Goal: Information Seeking & Learning: Find specific page/section

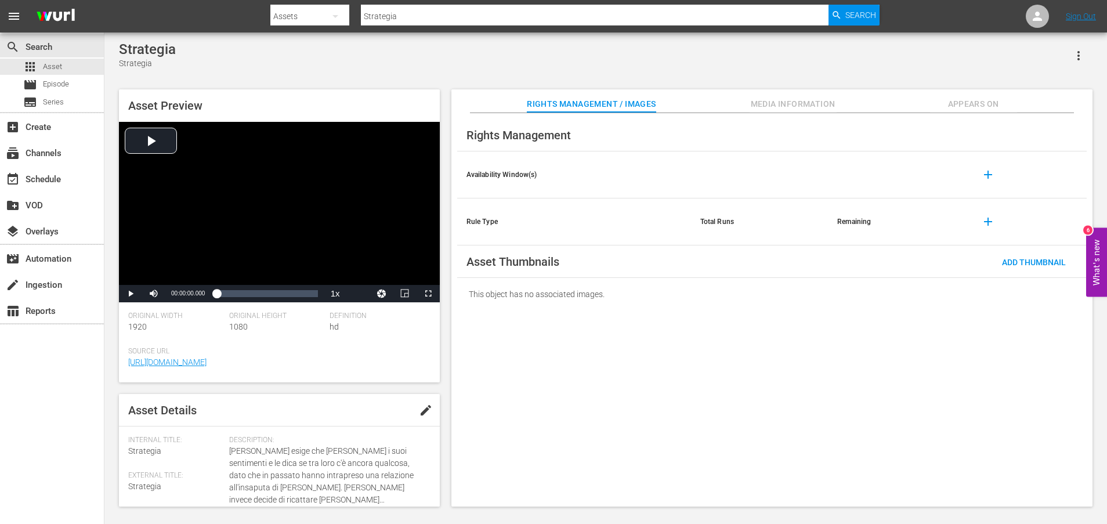
scroll to position [304, 0]
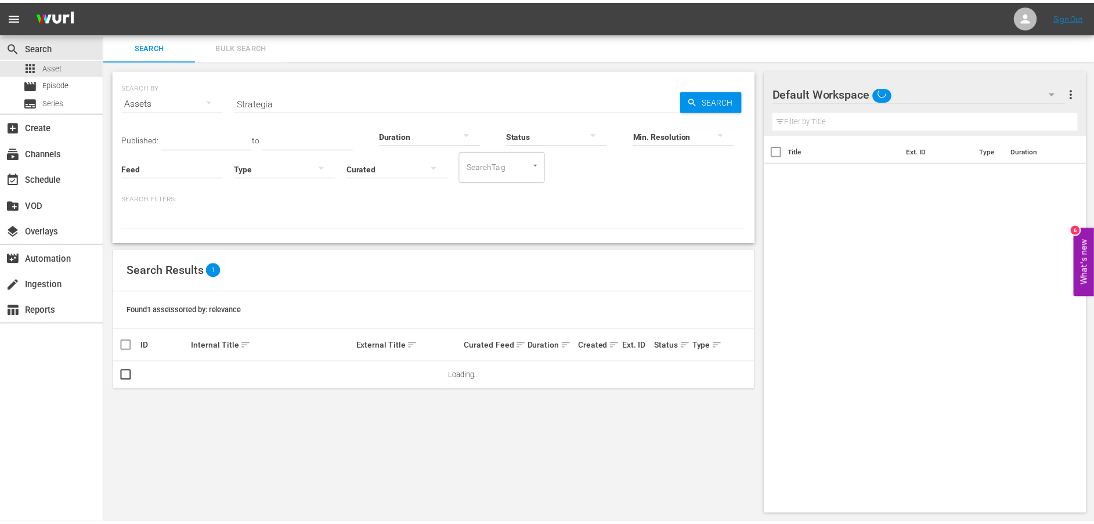
scroll to position [1, 0]
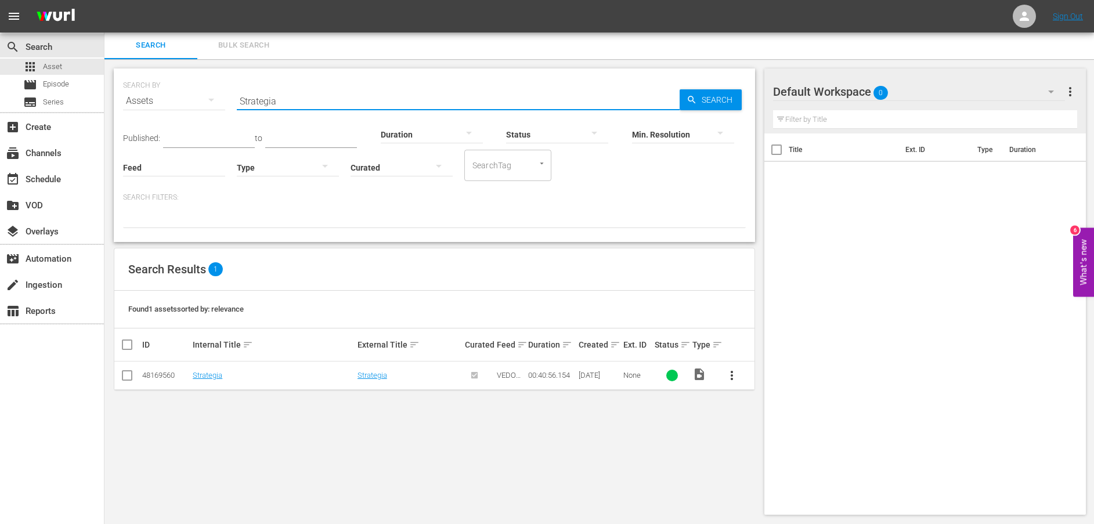
drag, startPoint x: 320, startPoint y: 105, endPoint x: 185, endPoint y: 100, distance: 135.3
click at [185, 100] on div "SEARCH BY Search By Assets Search ID, Title, Description, Keywords, or Category…" at bounding box center [434, 94] width 623 height 42
click at [701, 100] on span "Search" at bounding box center [719, 99] width 45 height 21
click at [201, 370] on td "Strategia" at bounding box center [273, 376] width 164 height 28
click at [204, 371] on link "Strategia" at bounding box center [208, 375] width 30 height 9
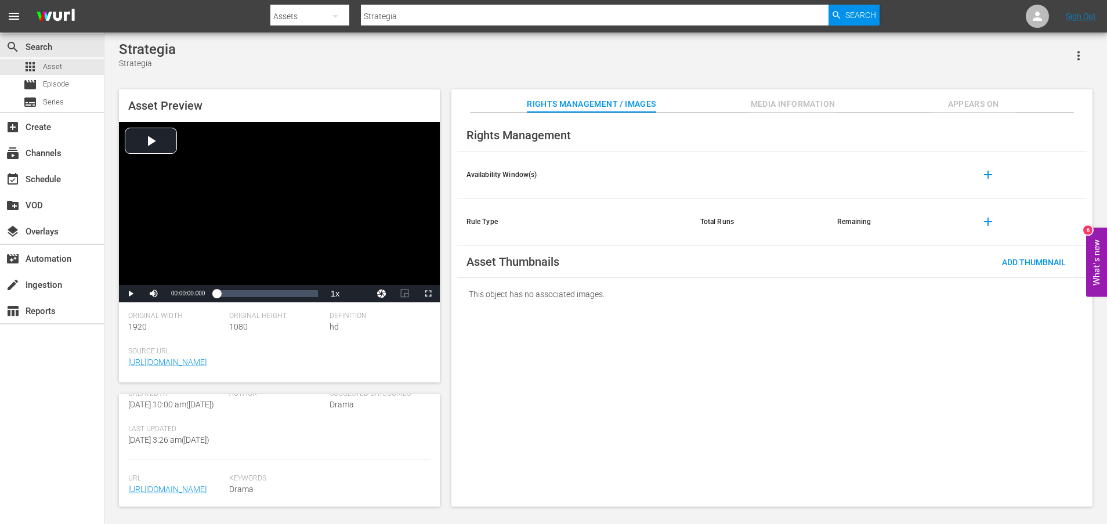
scroll to position [304, 0]
click at [186, 482] on link "[URL][DOMAIN_NAME]" at bounding box center [167, 486] width 78 height 9
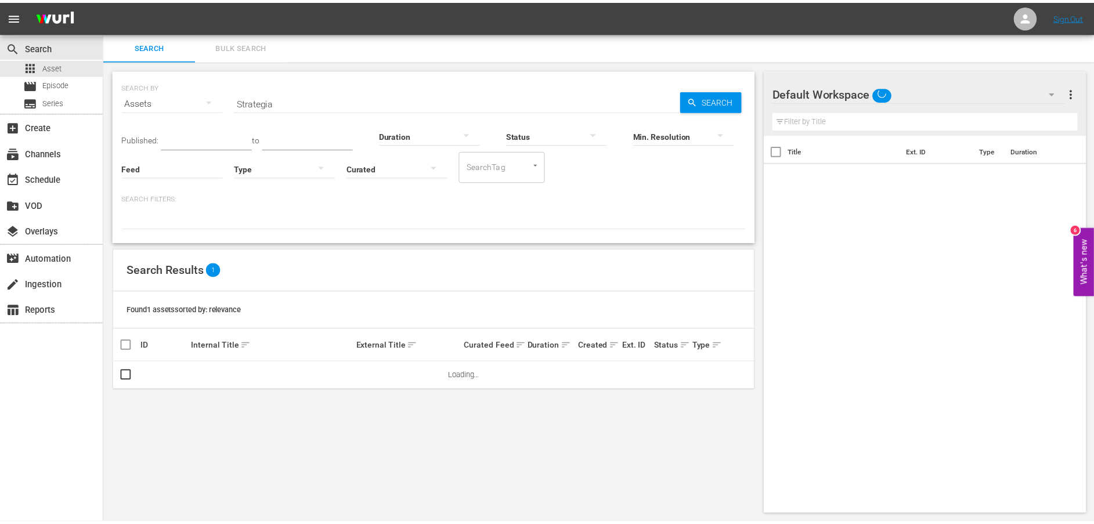
scroll to position [1, 0]
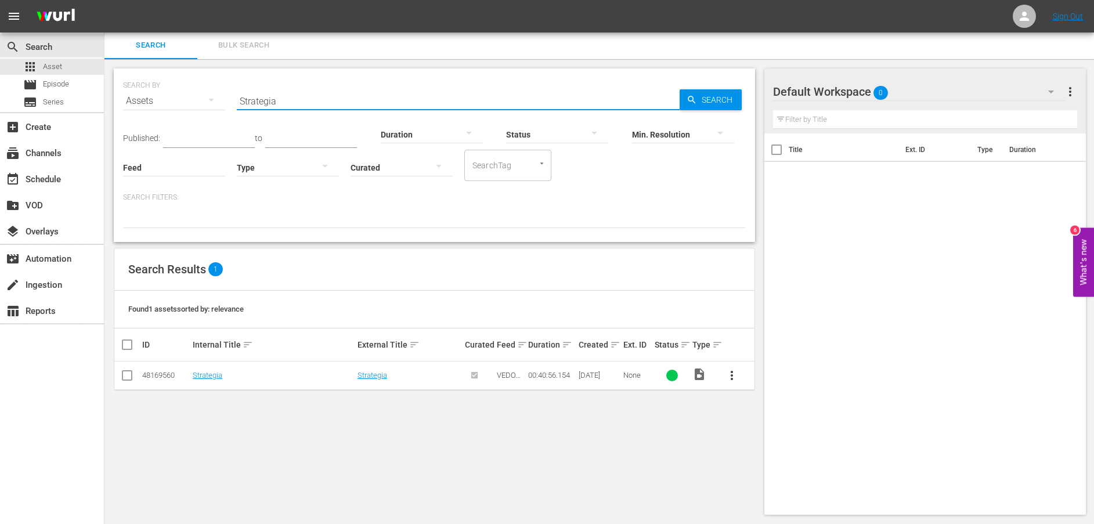
drag, startPoint x: 227, startPoint y: 102, endPoint x: 186, endPoint y: 102, distance: 41.2
click at [186, 102] on div "SEARCH BY Search By Assets Search ID, Title, Description, Keywords, or Category…" at bounding box center [434, 94] width 623 height 42
paste input "L'attentato"
type input "L'attentato"
click at [698, 101] on span "Search" at bounding box center [719, 99] width 45 height 21
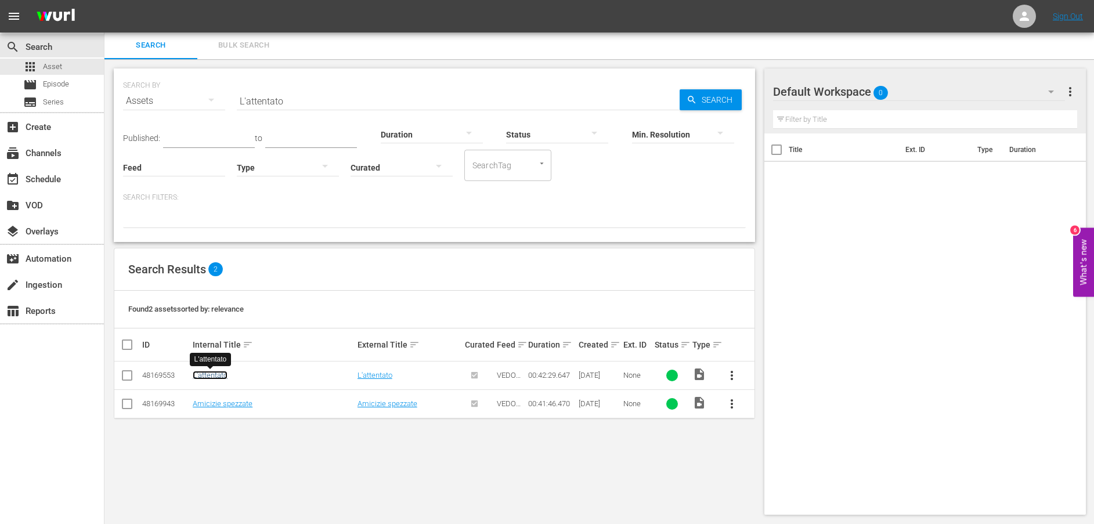
click at [210, 372] on link "L'attentato" at bounding box center [210, 375] width 35 height 9
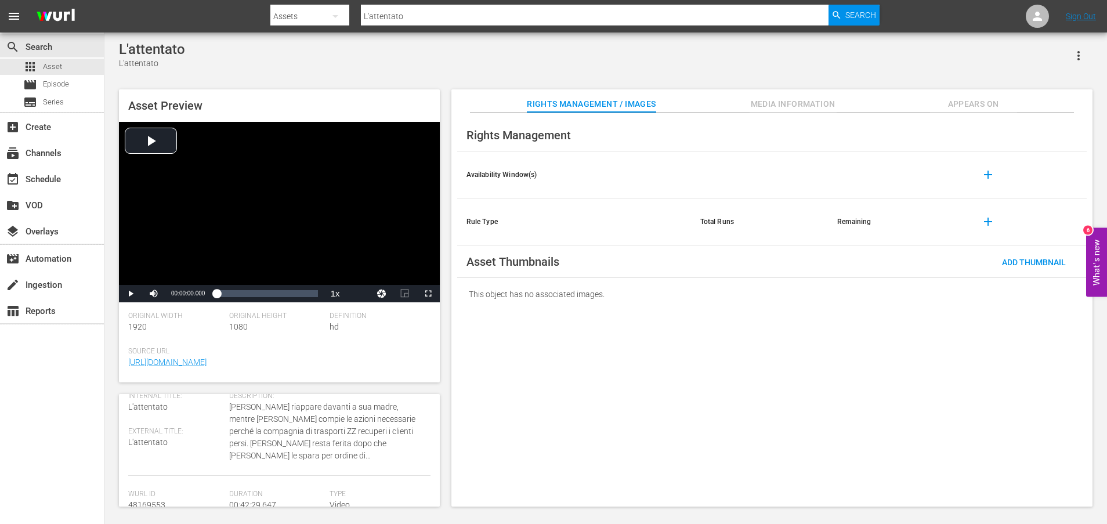
scroll to position [304, 0]
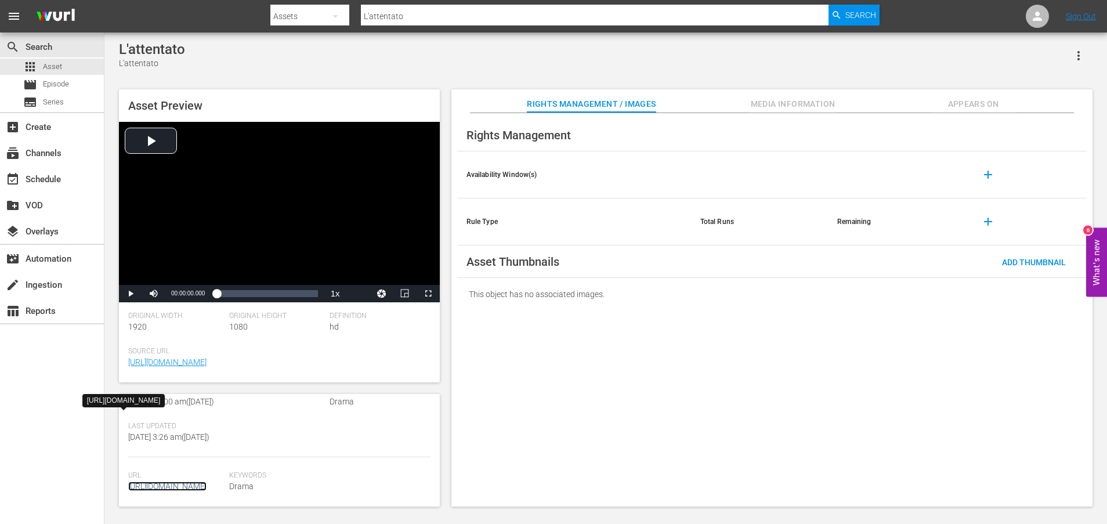
click at [201, 482] on link "[URL][DOMAIN_NAME]" at bounding box center [167, 486] width 78 height 9
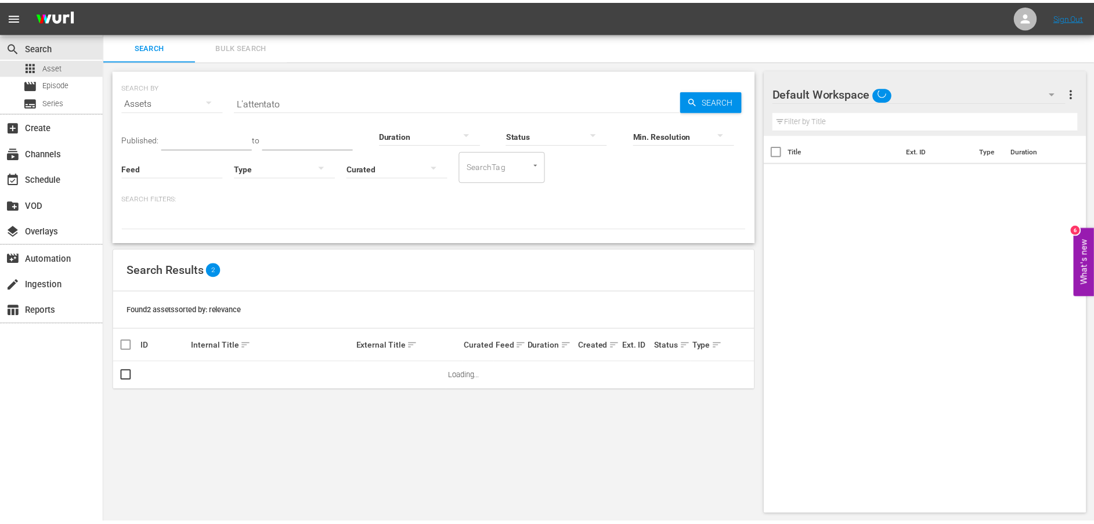
scroll to position [1, 0]
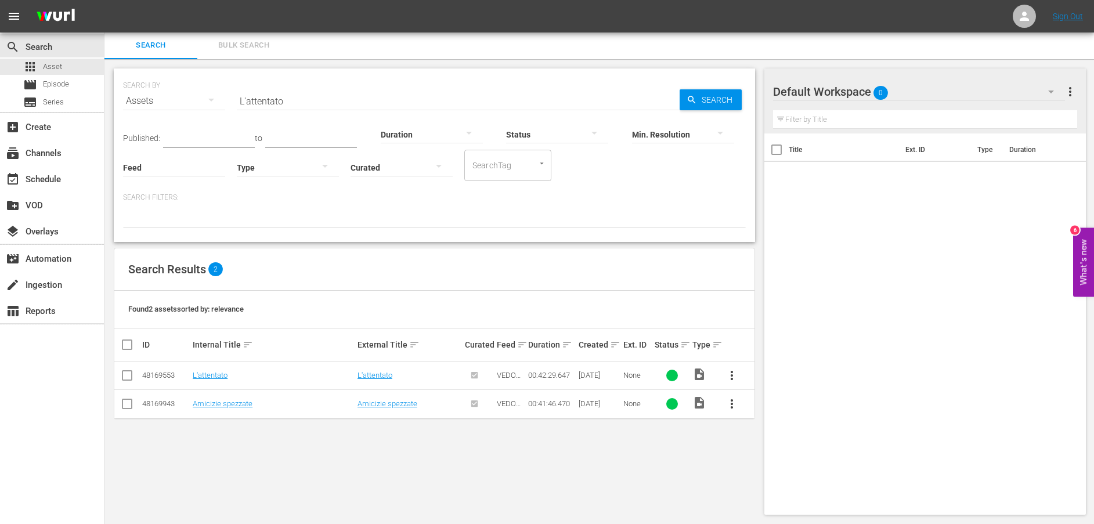
click at [212, 409] on td "Amicizie spezzate" at bounding box center [273, 403] width 164 height 28
click at [223, 407] on link "Amicizie spezzate" at bounding box center [223, 403] width 60 height 9
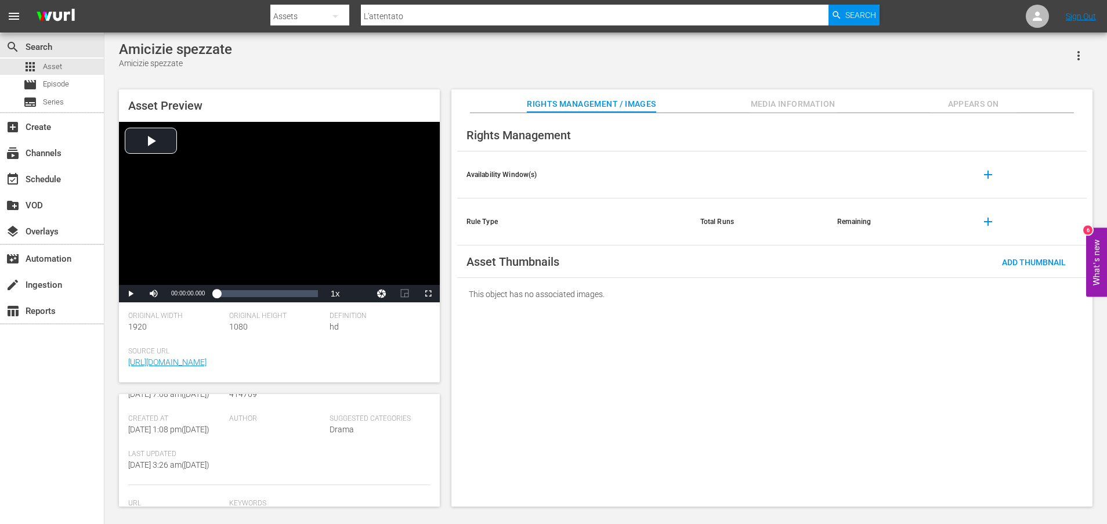
scroll to position [304, 0]
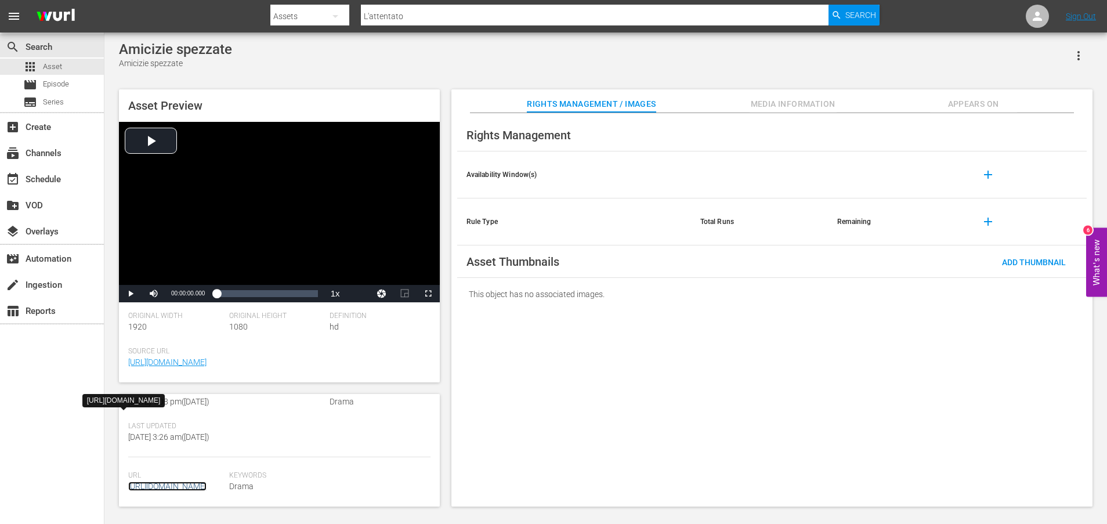
click at [205, 482] on link "[URL][DOMAIN_NAME]" at bounding box center [167, 486] width 78 height 9
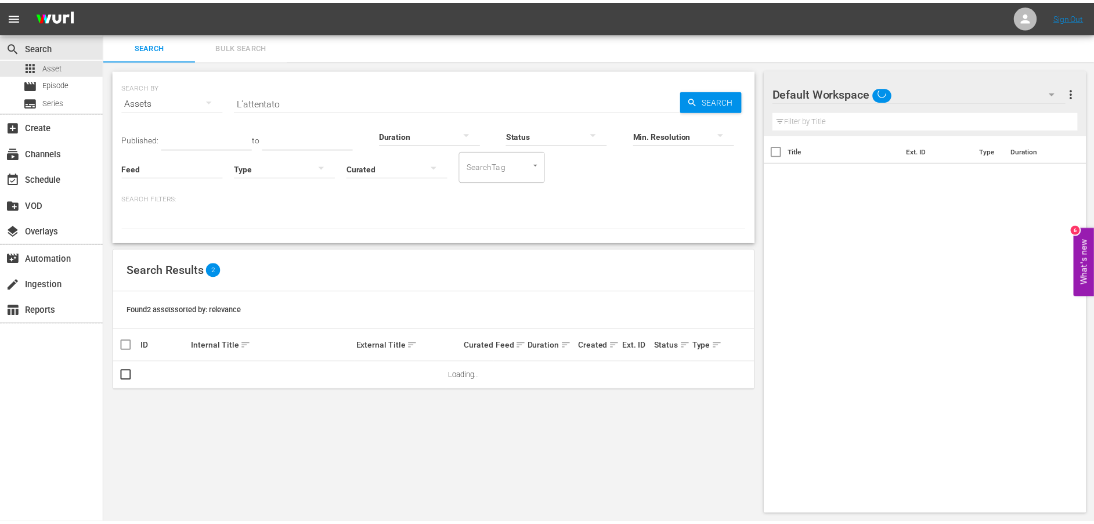
scroll to position [1, 0]
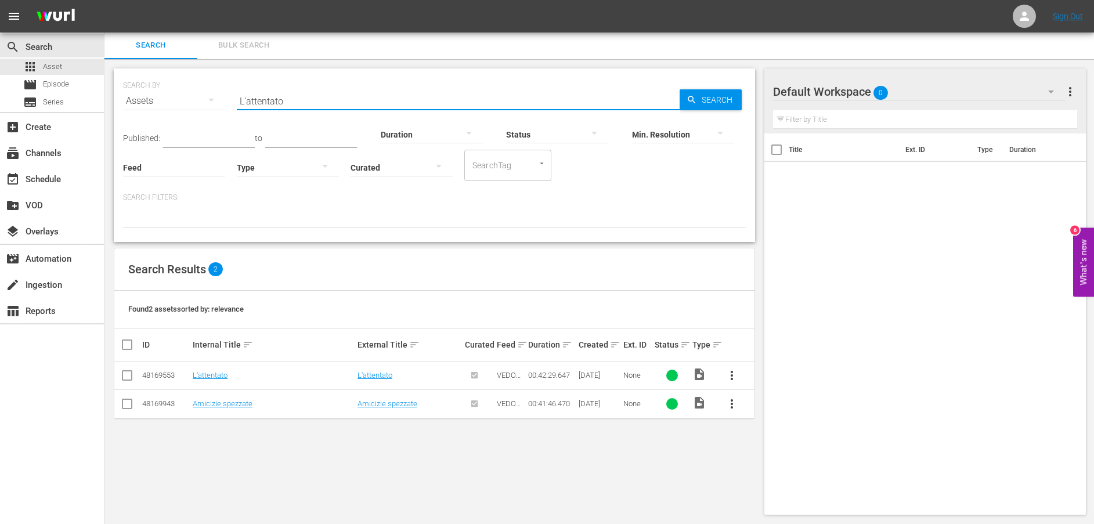
drag, startPoint x: 310, startPoint y: 99, endPoint x: 189, endPoint y: 99, distance: 121.3
click at [189, 99] on div "SEARCH BY Search By Assets Search ID, Title, Description, Keywords, or Category…" at bounding box center [434, 94] width 623 height 42
paste input "Ricominciare"
type input "Ricominciare"
click at [721, 99] on span "Search" at bounding box center [719, 99] width 45 height 21
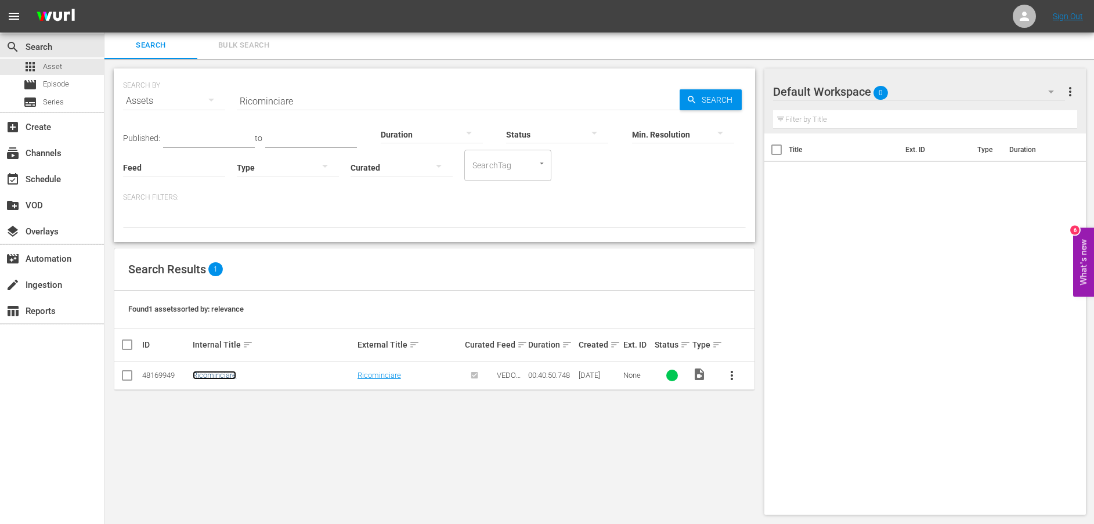
click at [200, 377] on link "Ricominciare" at bounding box center [215, 375] width 44 height 9
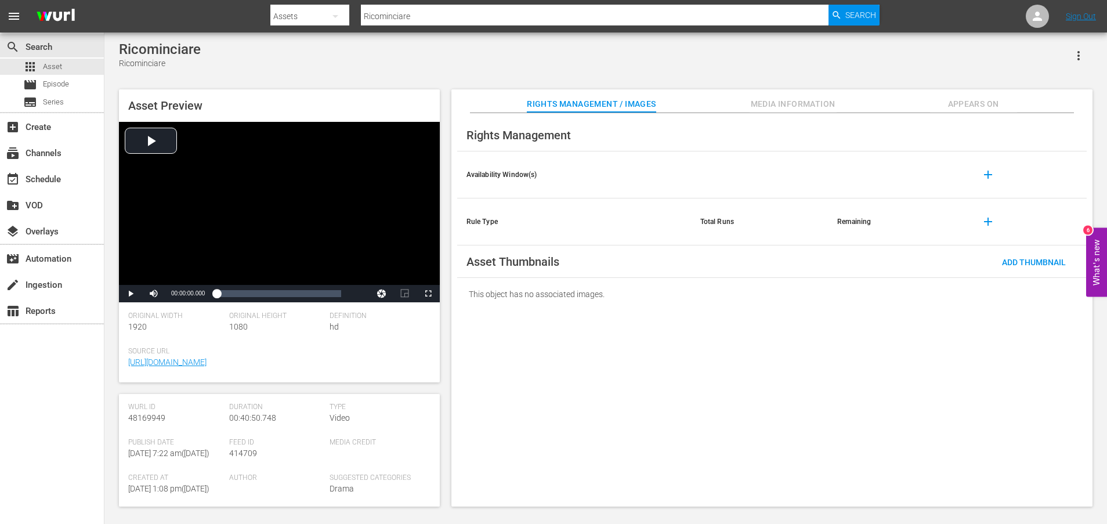
scroll to position [304, 0]
click at [185, 481] on span "[URL][DOMAIN_NAME]" at bounding box center [175, 487] width 95 height 12
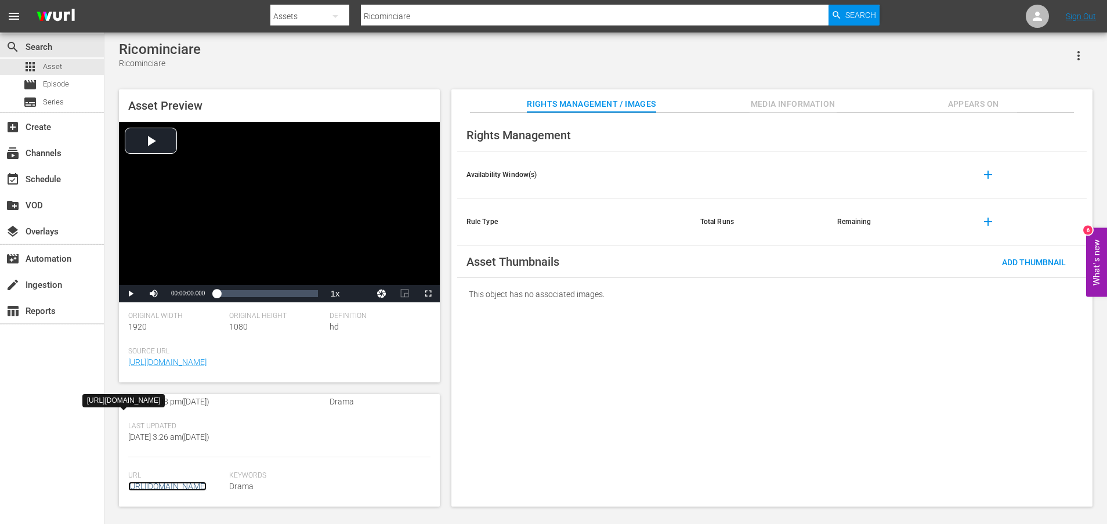
click at [179, 482] on link "[URL][DOMAIN_NAME]" at bounding box center [167, 486] width 78 height 9
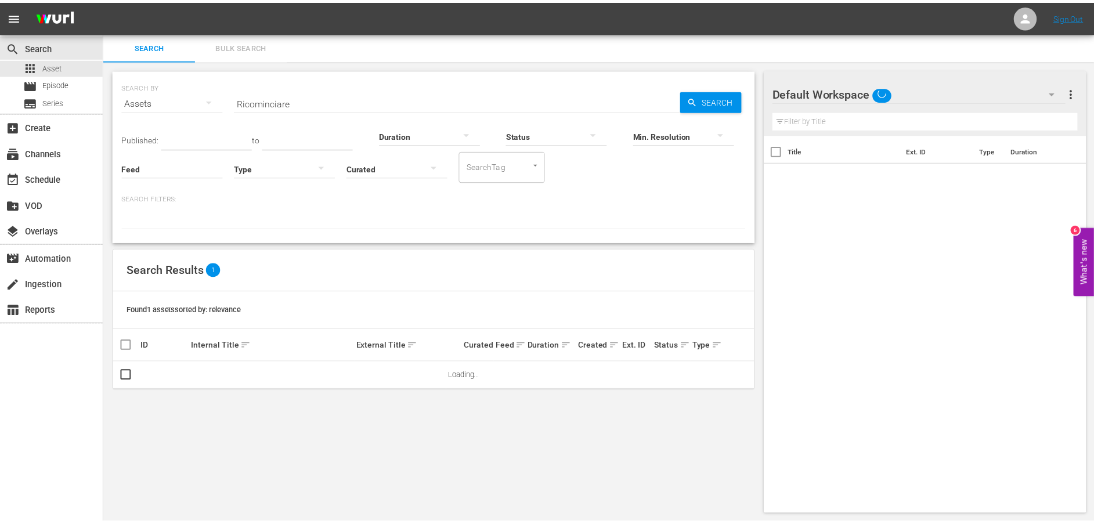
scroll to position [1, 0]
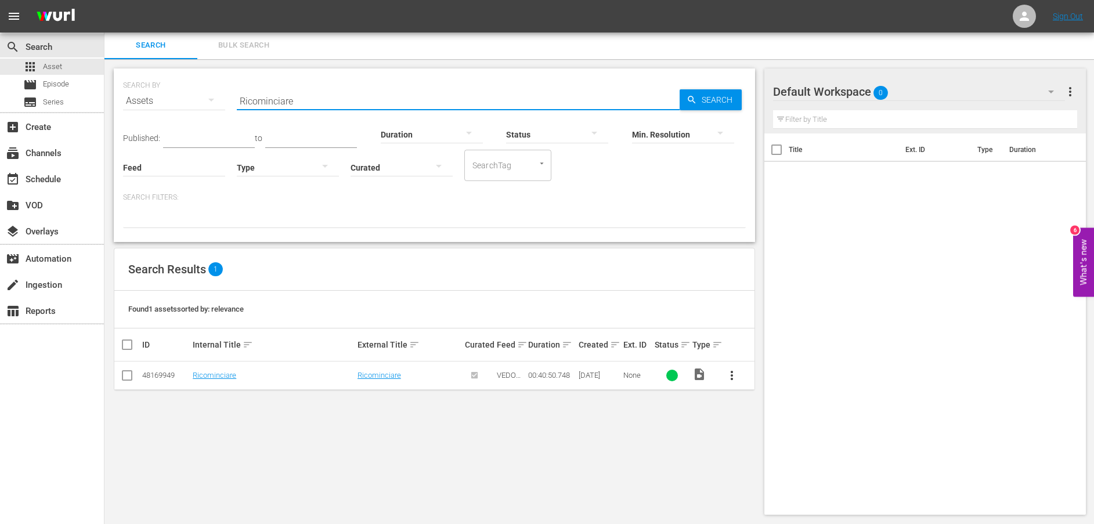
drag, startPoint x: 331, startPoint y: 100, endPoint x: 175, endPoint y: 88, distance: 156.6
click at [175, 88] on div "SEARCH BY Search By Assets Search ID, Title, Description, Keywords, or Category…" at bounding box center [434, 94] width 623 height 42
paste input "Vendetta"
type input "Vendetta"
click at [715, 101] on span "Search" at bounding box center [719, 99] width 45 height 21
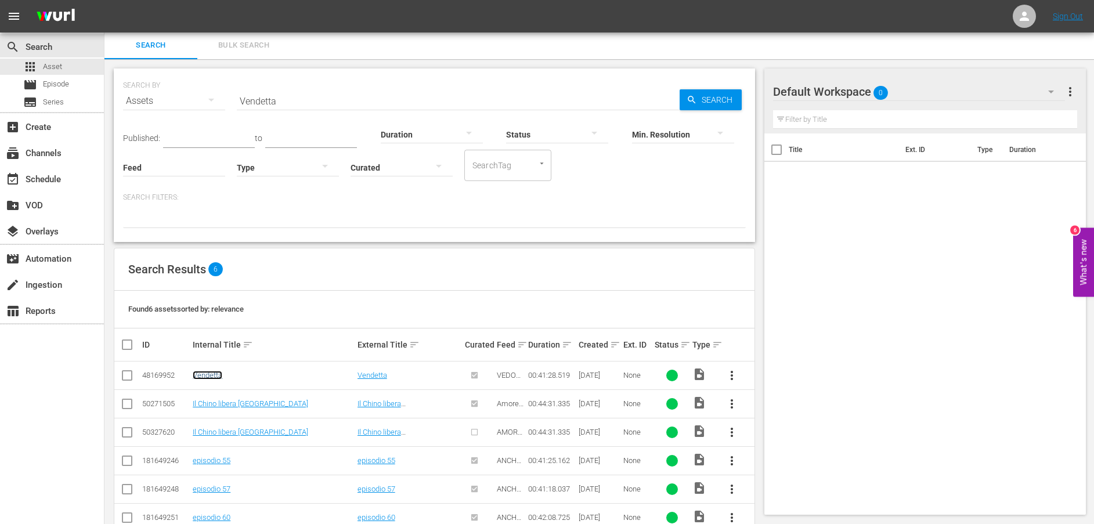
click at [199, 373] on link "Vendetta" at bounding box center [208, 375] width 30 height 9
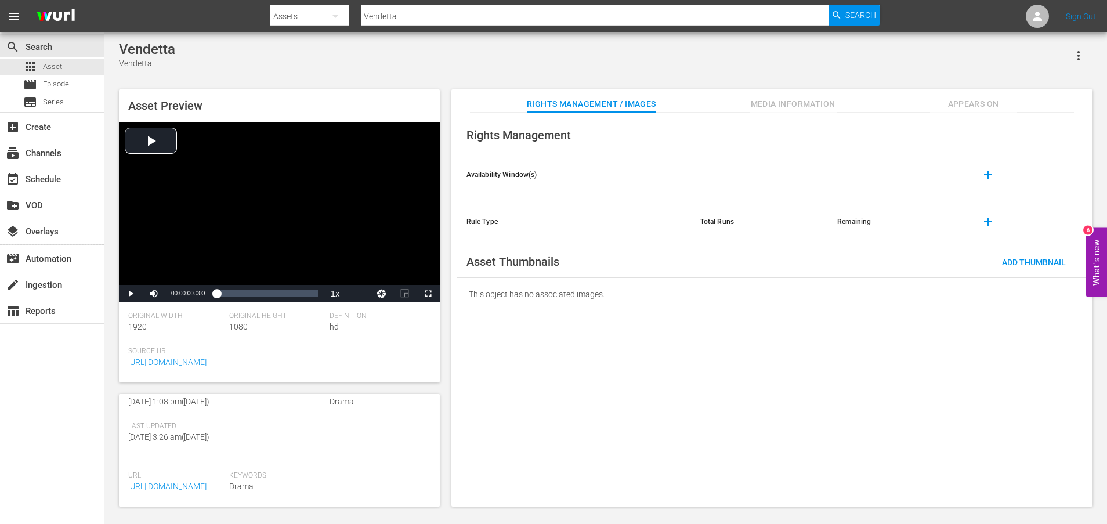
scroll to position [304, 0]
click at [195, 482] on link "[URL][DOMAIN_NAME]" at bounding box center [167, 486] width 78 height 9
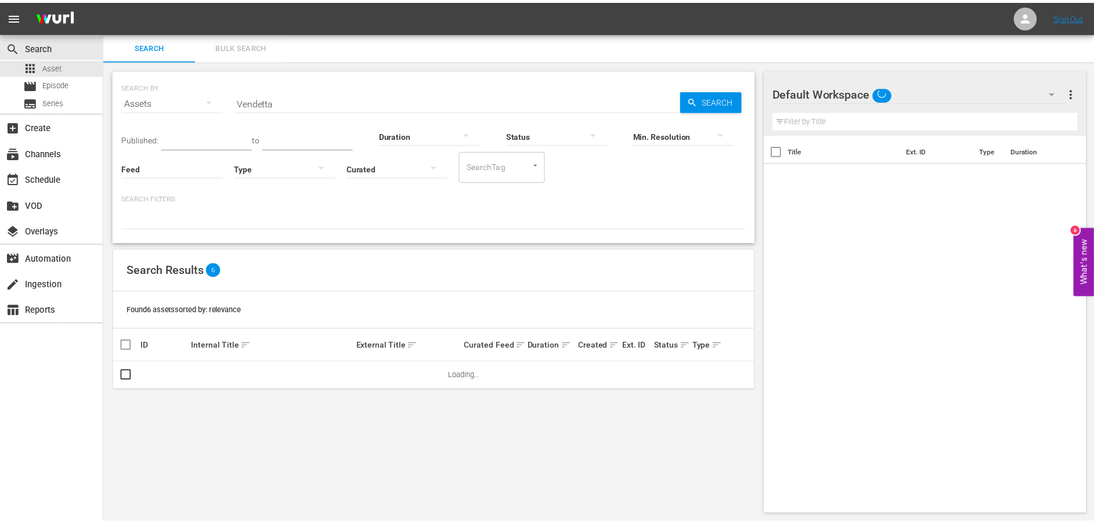
scroll to position [1, 0]
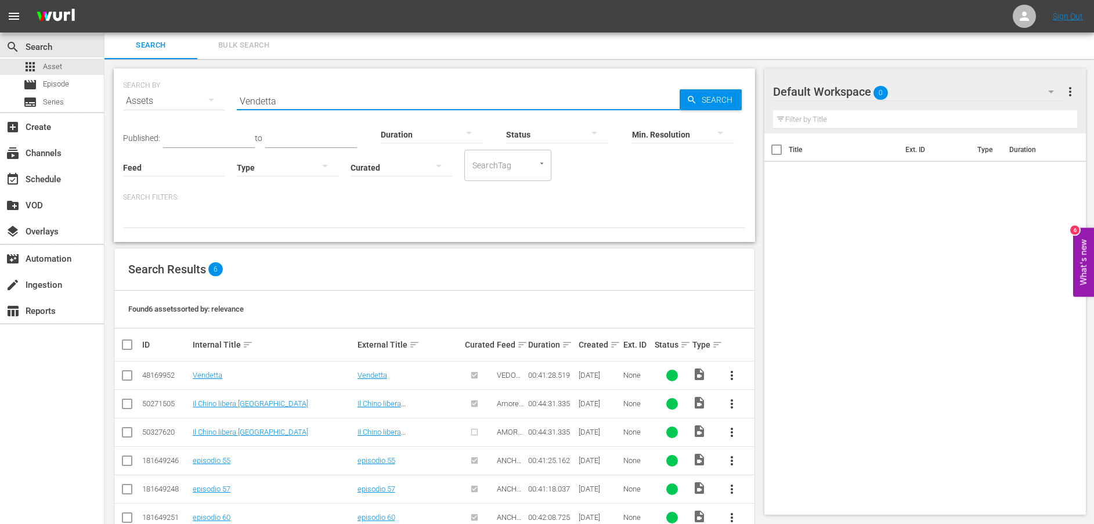
drag, startPoint x: 306, startPoint y: 97, endPoint x: 171, endPoint y: 99, distance: 135.3
click at [171, 99] on div "SEARCH BY Search By Assets Search ID, Title, Description, Keywords, or Category…" at bounding box center [434, 94] width 623 height 42
paste input "Fuori controllo"
type input "Fuori controllo"
click at [719, 101] on span "Search" at bounding box center [719, 99] width 45 height 21
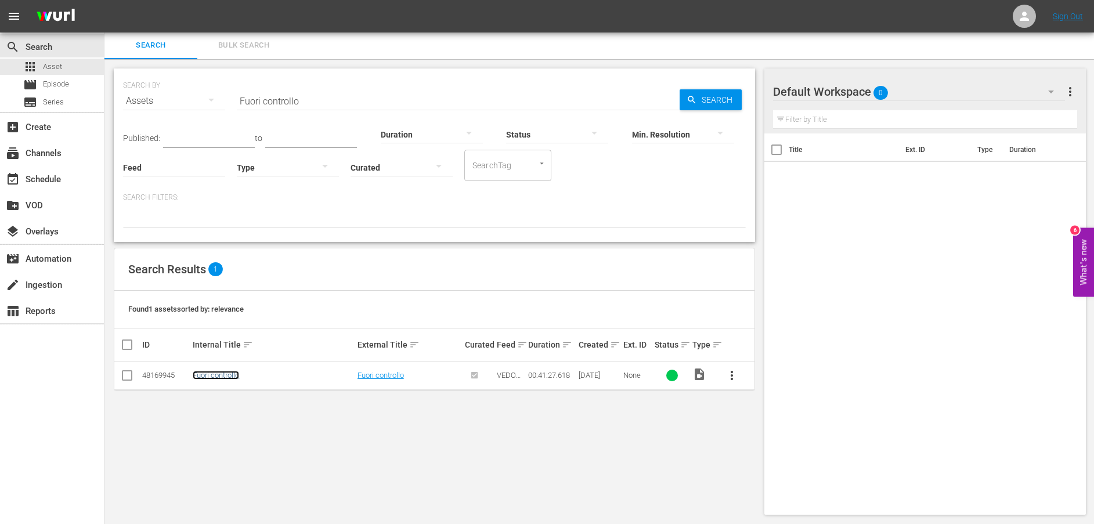
click at [226, 374] on link "Fuori controllo" at bounding box center [216, 375] width 46 height 9
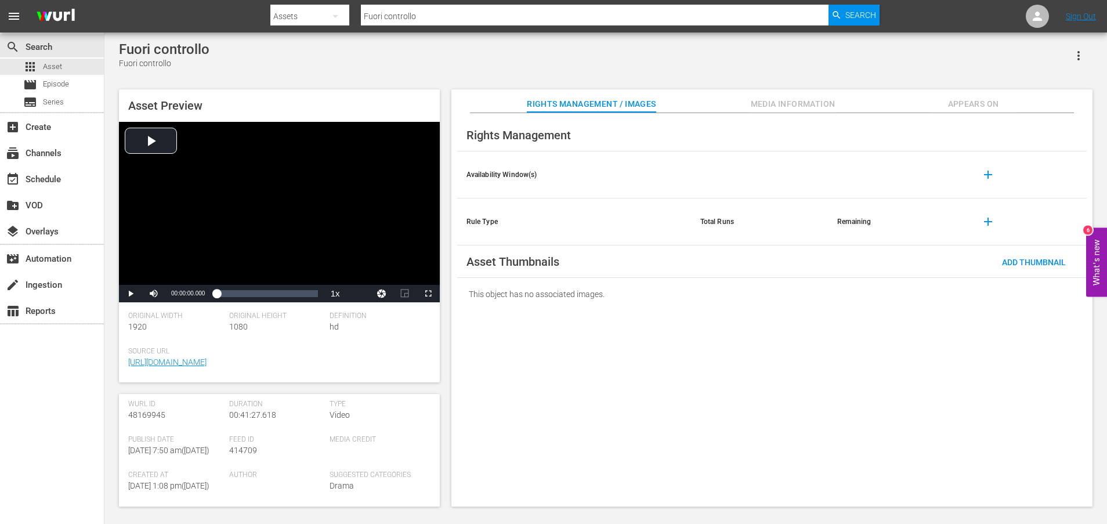
scroll to position [304, 0]
click at [204, 481] on span "[URL][DOMAIN_NAME]" at bounding box center [175, 487] width 95 height 12
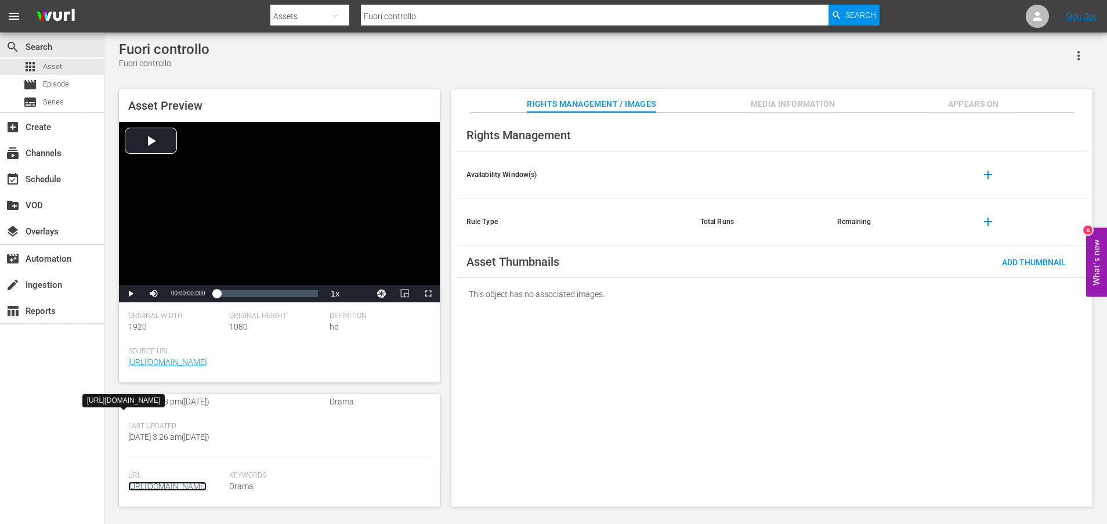
click at [186, 482] on link "[URL][DOMAIN_NAME]" at bounding box center [167, 486] width 78 height 9
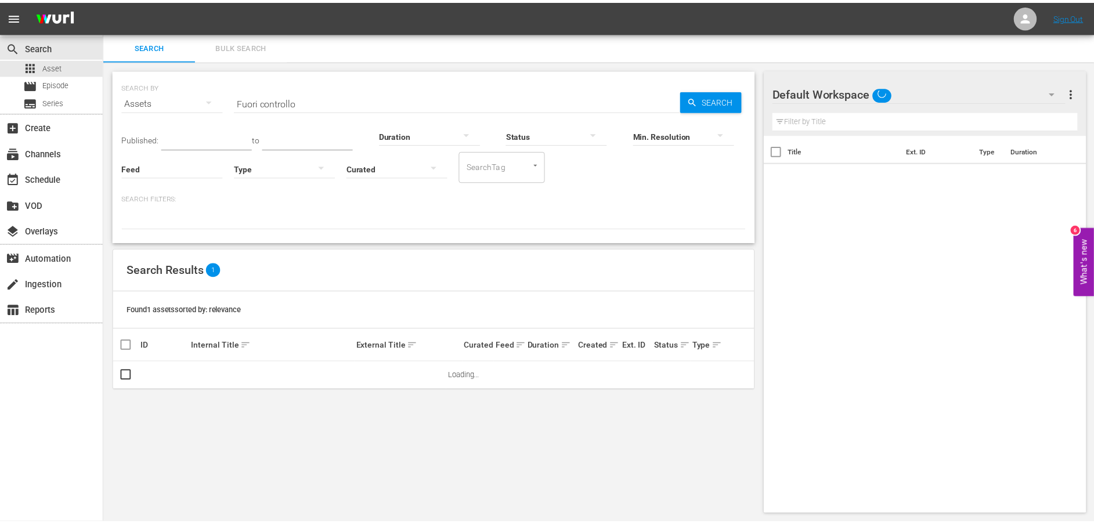
scroll to position [1, 0]
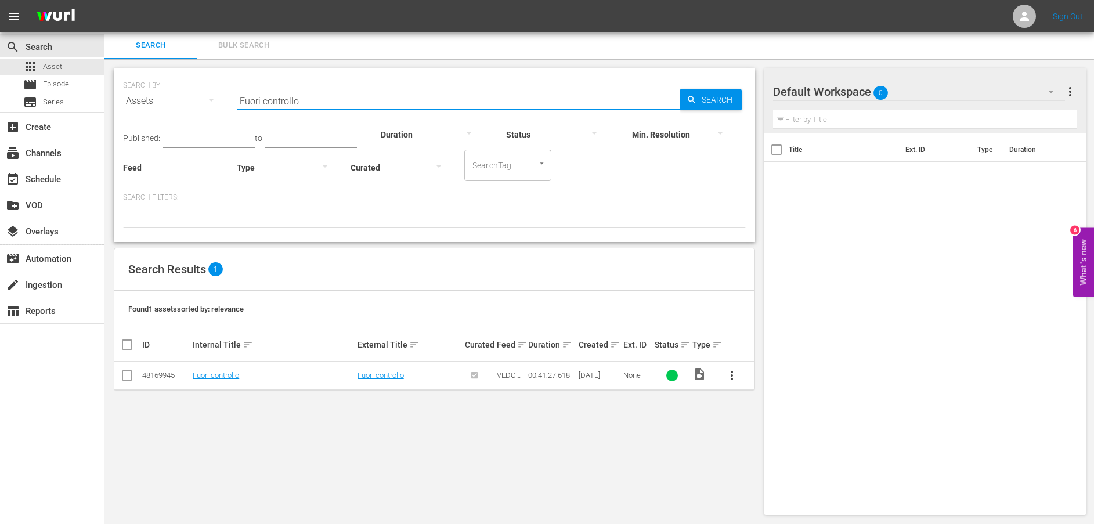
drag, startPoint x: 322, startPoint y: 103, endPoint x: 199, endPoint y: 100, distance: 123.1
click at [199, 100] on div "SEARCH BY Search By Assets Search ID, Title, Description, Keywords, or Category…" at bounding box center [434, 94] width 623 height 42
paste input "Alba nera"
type input "Alba nera"
click at [712, 103] on span "Search" at bounding box center [719, 99] width 45 height 21
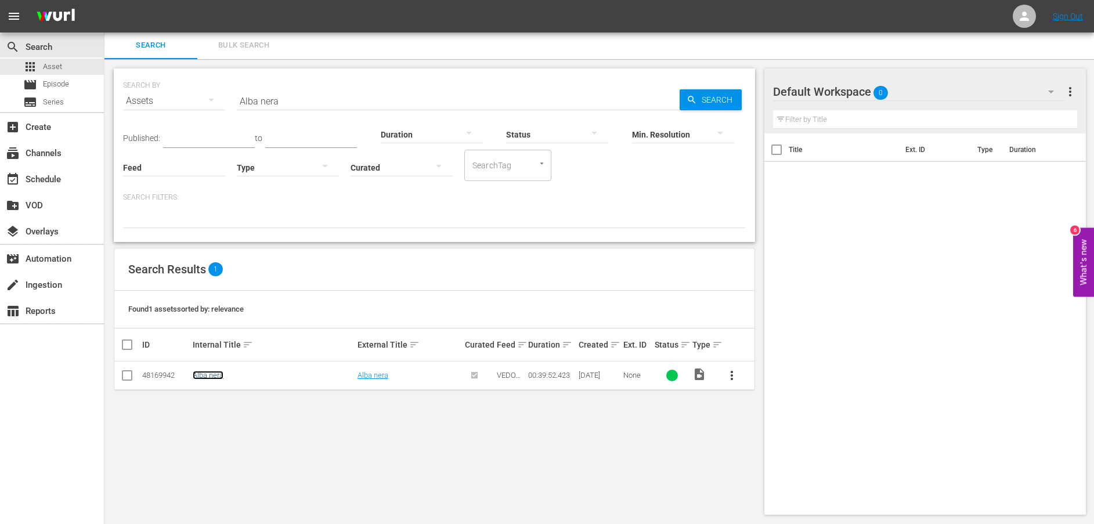
click at [212, 376] on link "Alba nera" at bounding box center [208, 375] width 31 height 9
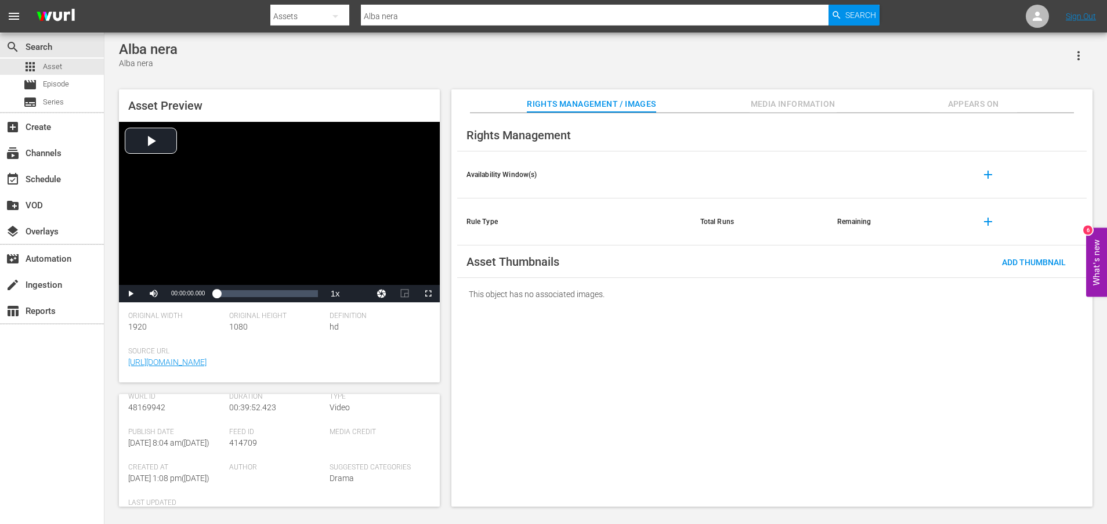
scroll to position [291, 0]
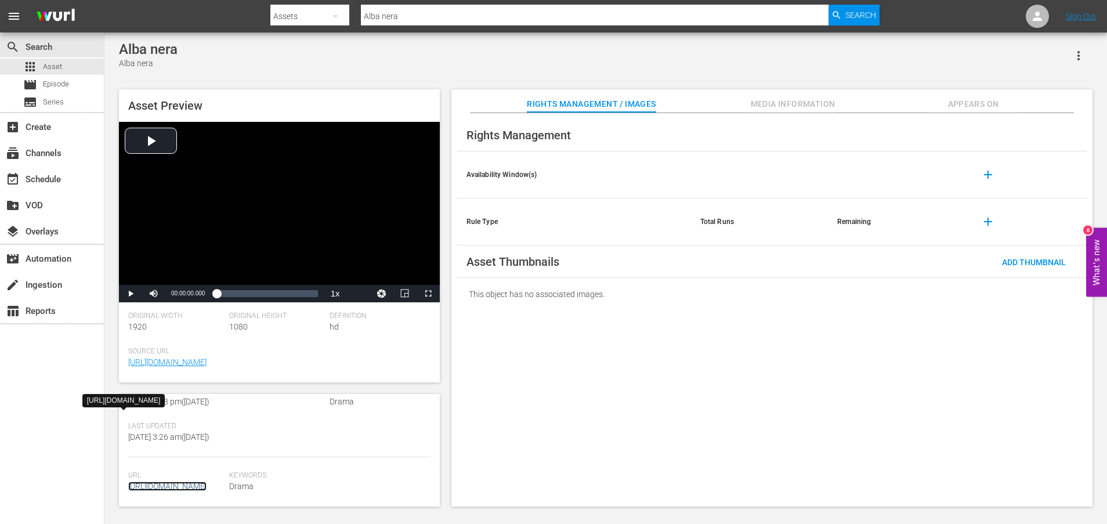
click at [172, 482] on link "[URL][DOMAIN_NAME]" at bounding box center [167, 486] width 78 height 9
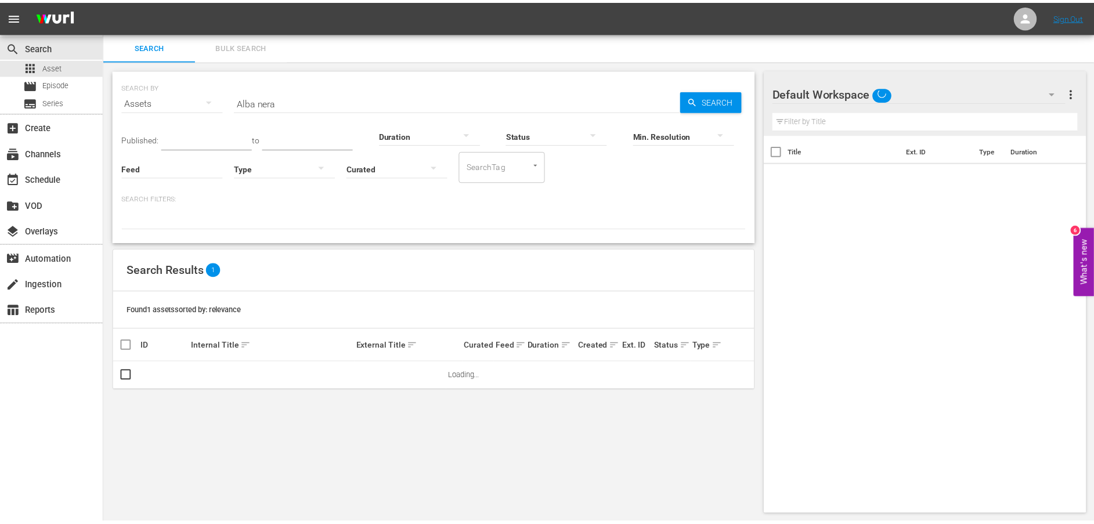
scroll to position [1, 0]
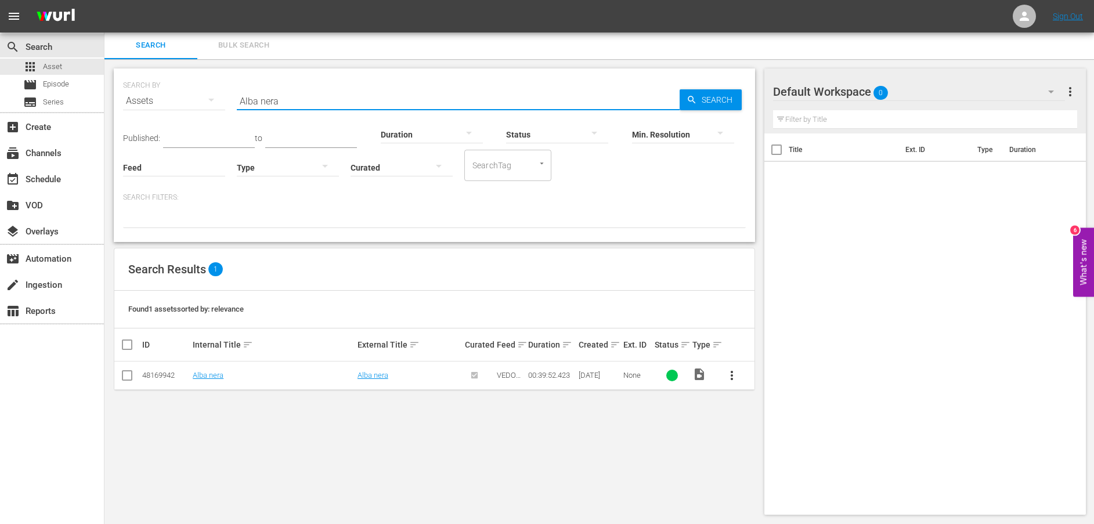
drag, startPoint x: 330, startPoint y: 101, endPoint x: 192, endPoint y: 98, distance: 137.6
click at [192, 98] on div "SEARCH BY Search By Assets Search ID, Title, Description, Keywords, or Category…" at bounding box center [434, 94] width 623 height 42
paste input "Lettera d'addio"
type input "Lettera d'addio"
click at [709, 95] on span "Search" at bounding box center [719, 99] width 45 height 21
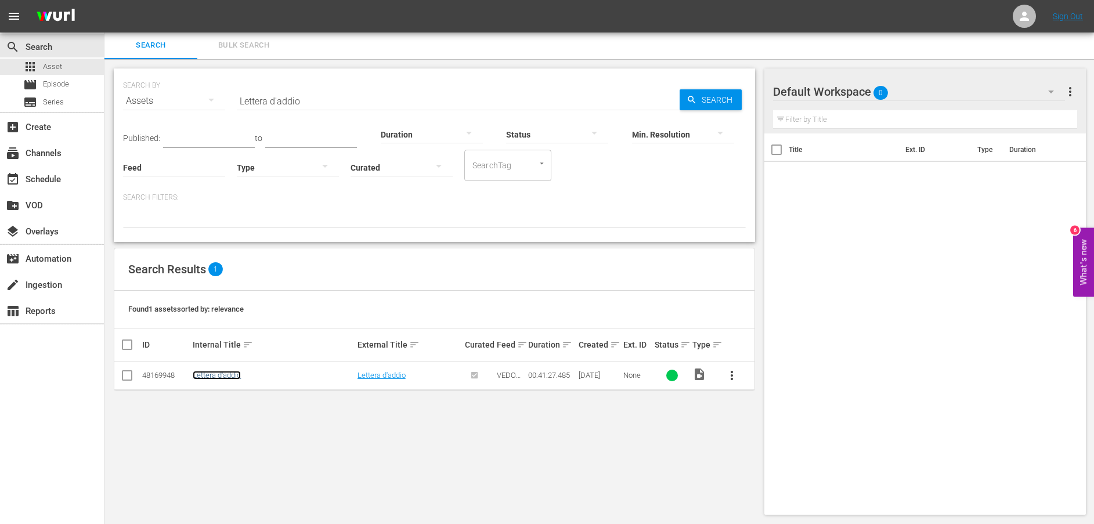
click at [216, 375] on link "Lettera d'addio" at bounding box center [217, 375] width 48 height 9
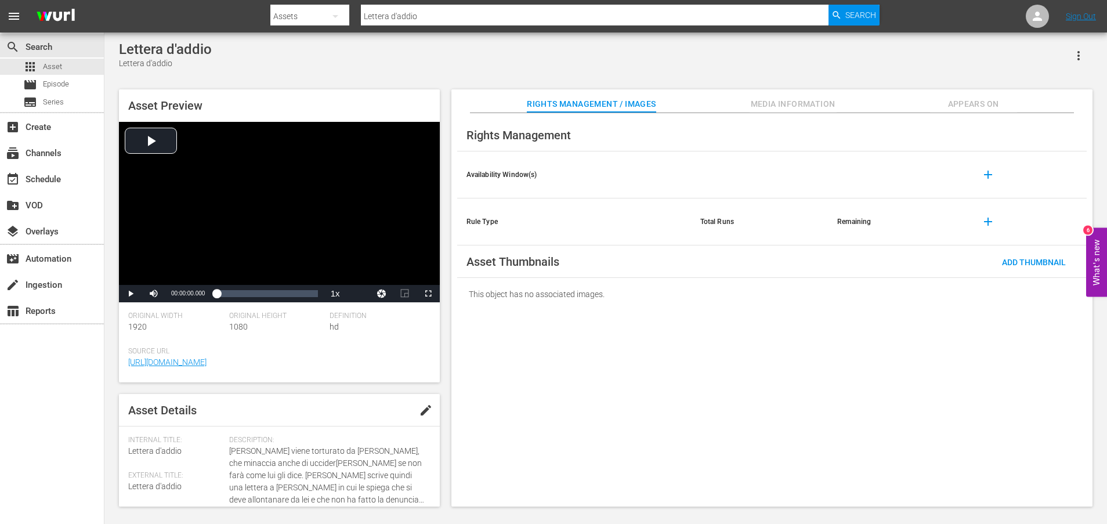
scroll to position [304, 0]
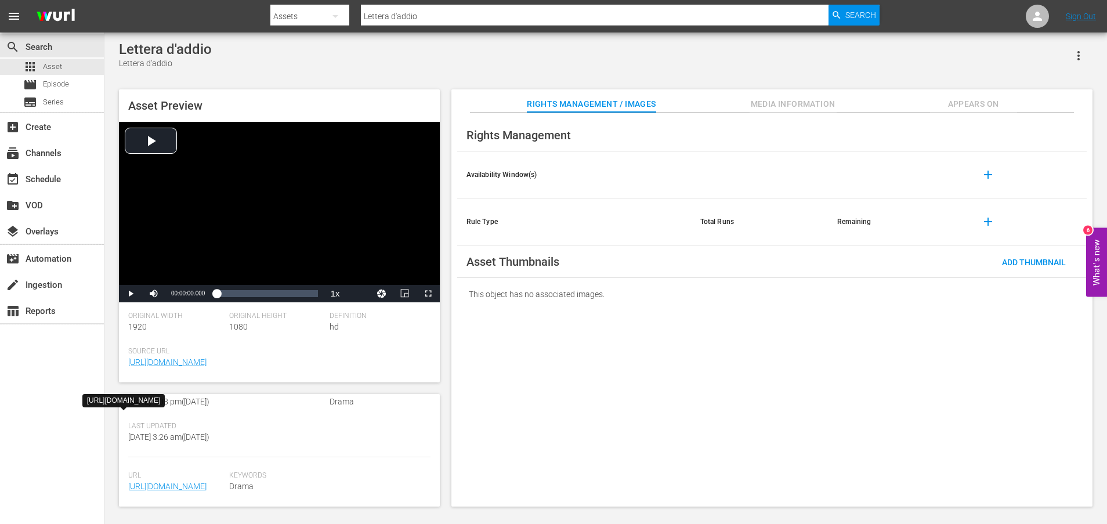
click at [202, 481] on span "[URL][DOMAIN_NAME]" at bounding box center [175, 487] width 95 height 12
click at [201, 482] on link "[URL][DOMAIN_NAME]" at bounding box center [167, 486] width 78 height 9
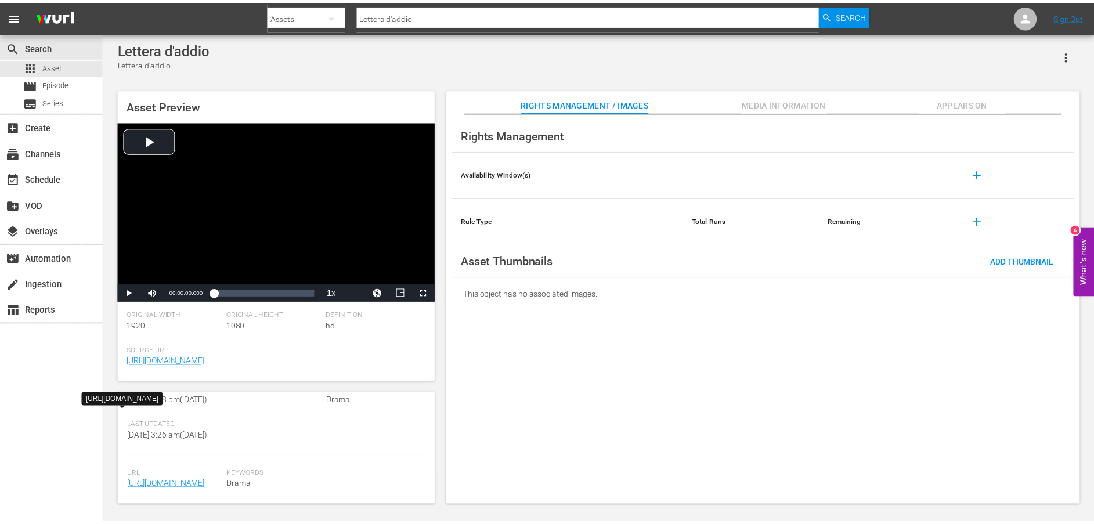
scroll to position [1, 0]
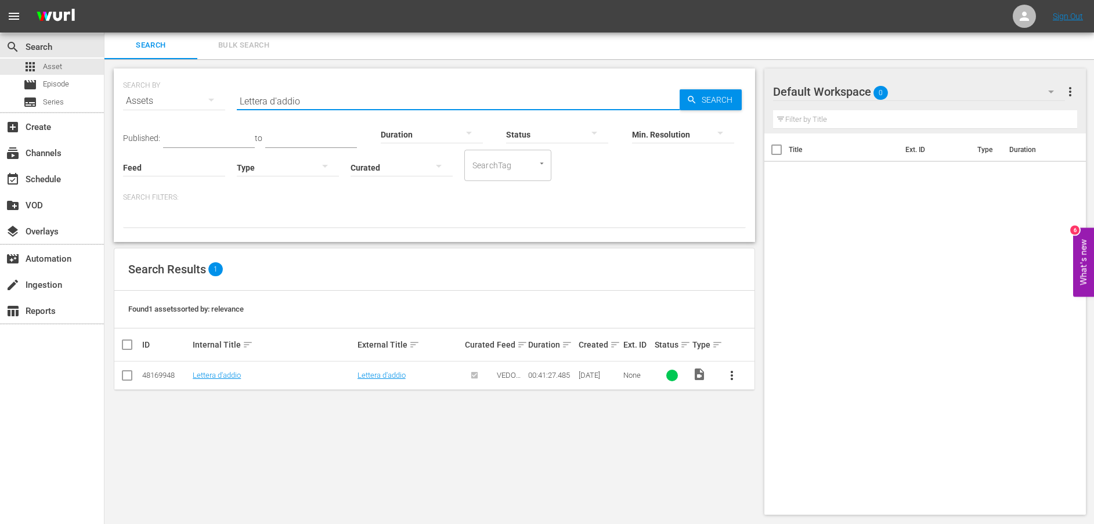
click at [185, 97] on div "SEARCH BY Search By Assets Search ID, Title, Description, Keywords, or Category…" at bounding box center [434, 94] width 623 height 42
paste input "Avvicinamenti"
type input "Avvicinamenti"
click at [703, 103] on span "Search" at bounding box center [719, 99] width 45 height 21
click at [223, 374] on link "Avvicinamenti" at bounding box center [216, 375] width 46 height 9
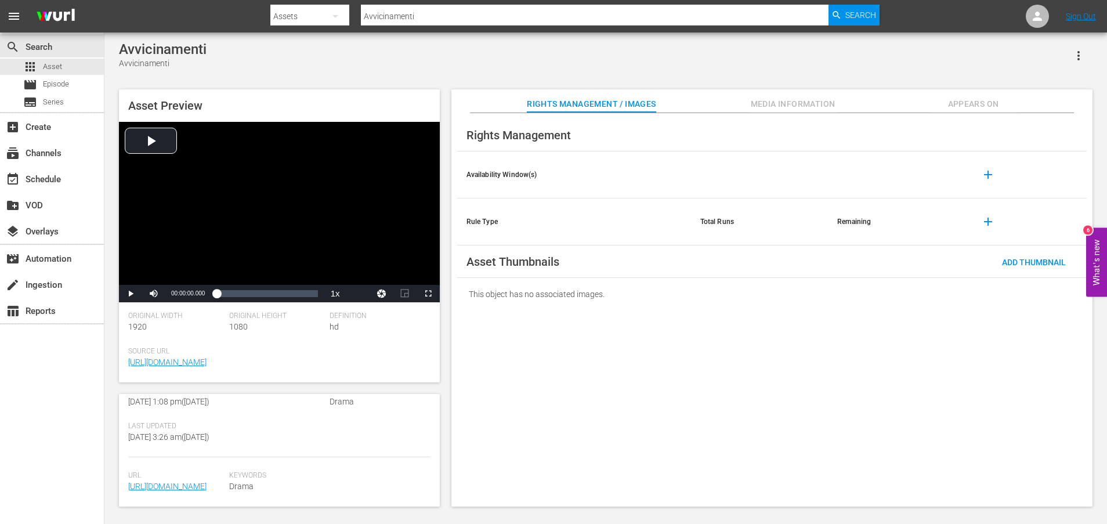
scroll to position [291, 0]
click at [182, 482] on link "[URL][DOMAIN_NAME]" at bounding box center [167, 486] width 78 height 9
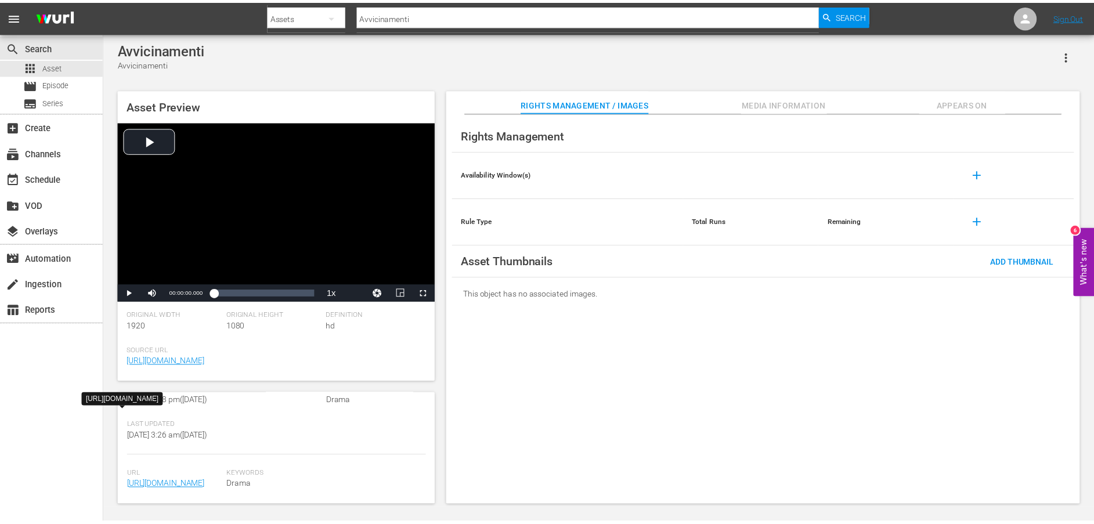
scroll to position [1, 0]
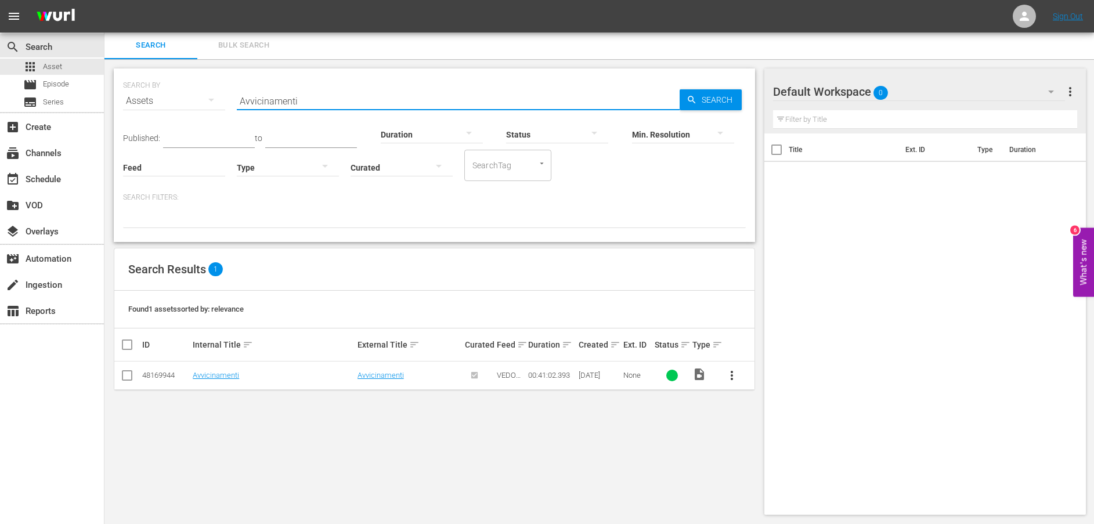
drag, startPoint x: 302, startPoint y: 93, endPoint x: 181, endPoint y: 91, distance: 120.7
click at [181, 91] on div "SEARCH BY Search By Assets Search ID, Title, Description, Keywords, or Category…" at bounding box center [434, 94] width 623 height 42
paste input "Scoperte"
type input "Scoperte"
click at [703, 102] on span "Search" at bounding box center [719, 99] width 45 height 21
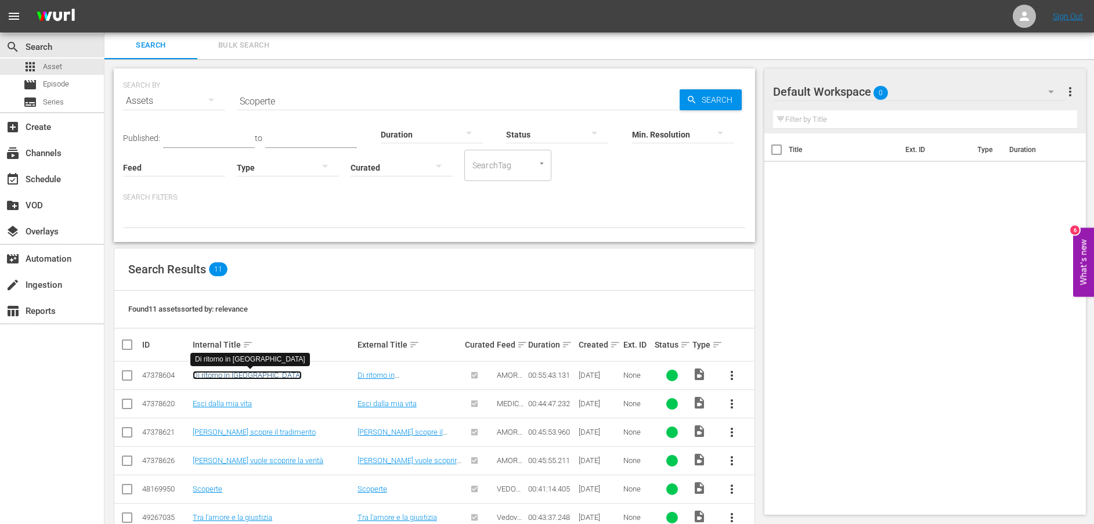
click at [222, 377] on link "Di ritorno in [GEOGRAPHIC_DATA]" at bounding box center [247, 375] width 109 height 9
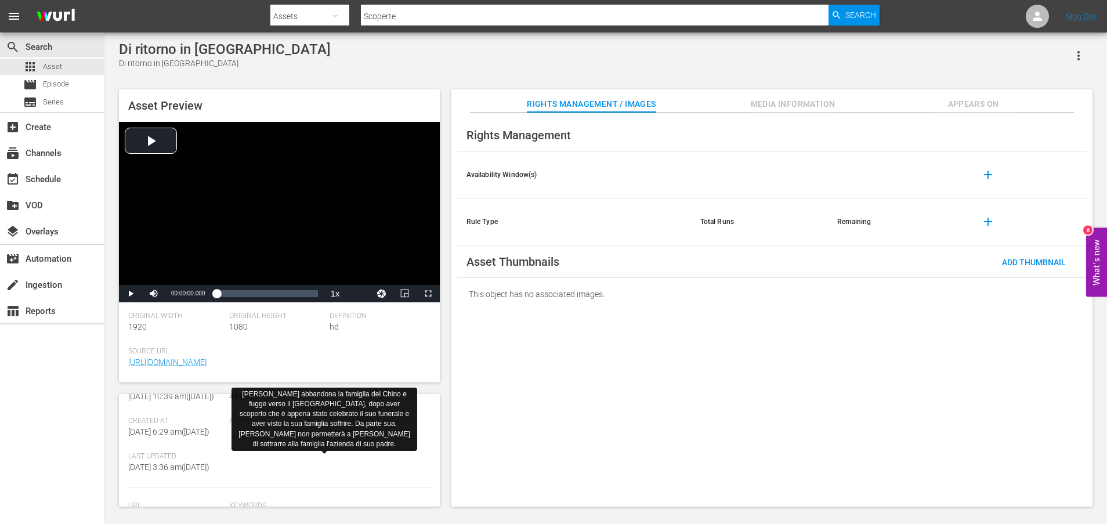
scroll to position [304, 0]
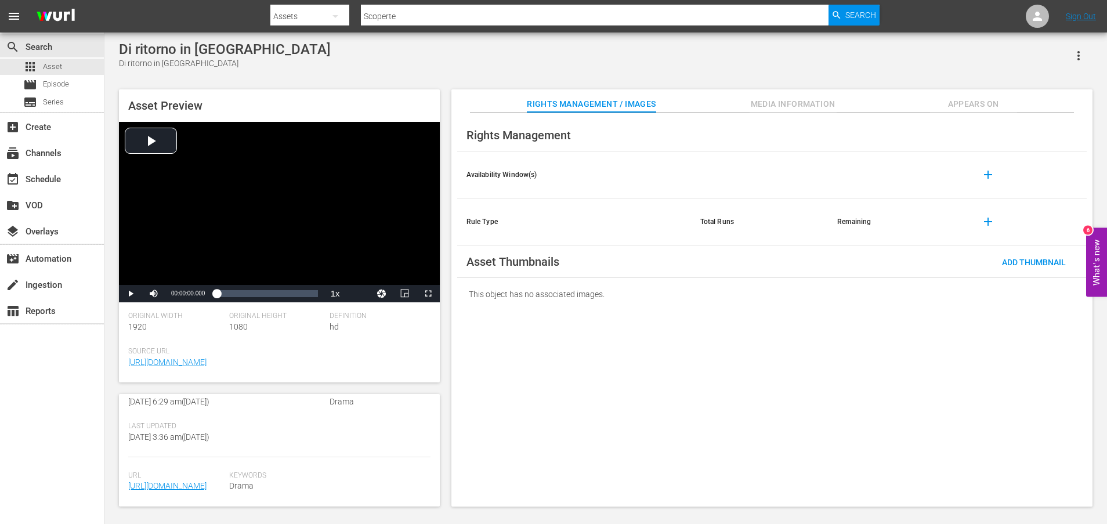
click at [187, 481] on span "[URL][DOMAIN_NAME]" at bounding box center [175, 486] width 95 height 12
click at [172, 481] on link "[URL][DOMAIN_NAME]" at bounding box center [167, 485] width 78 height 9
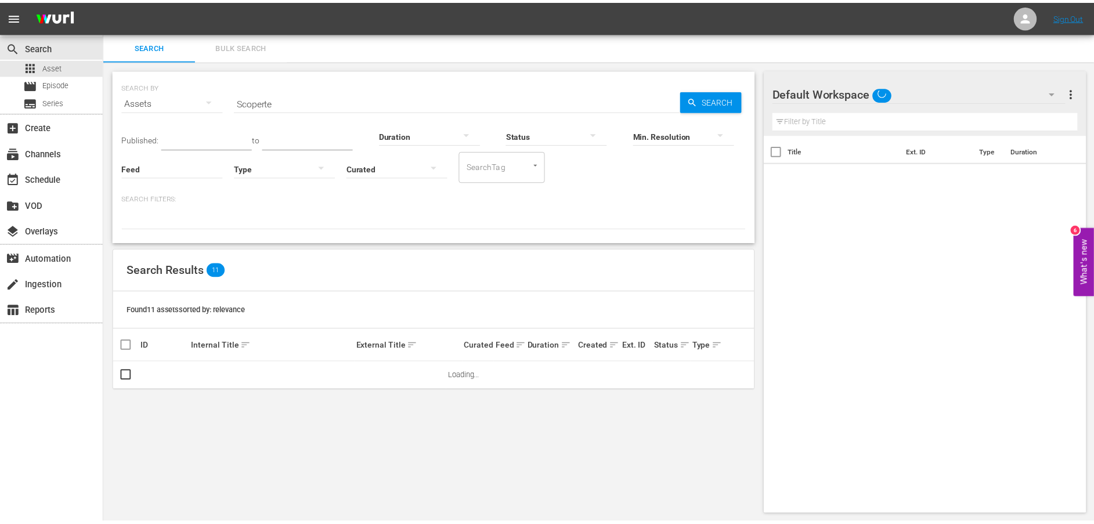
scroll to position [1, 0]
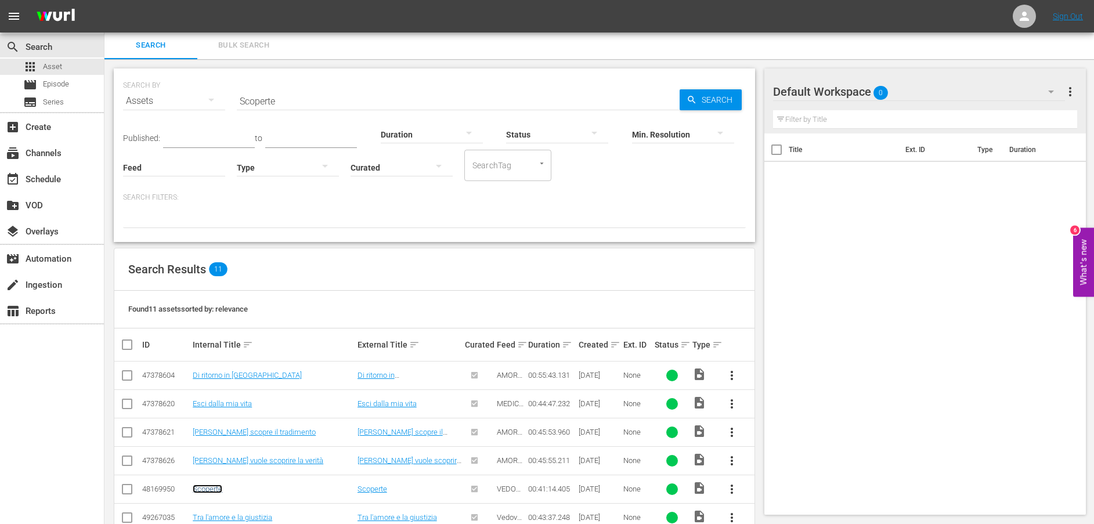
click at [210, 488] on link "Scoperte" at bounding box center [208, 489] width 30 height 9
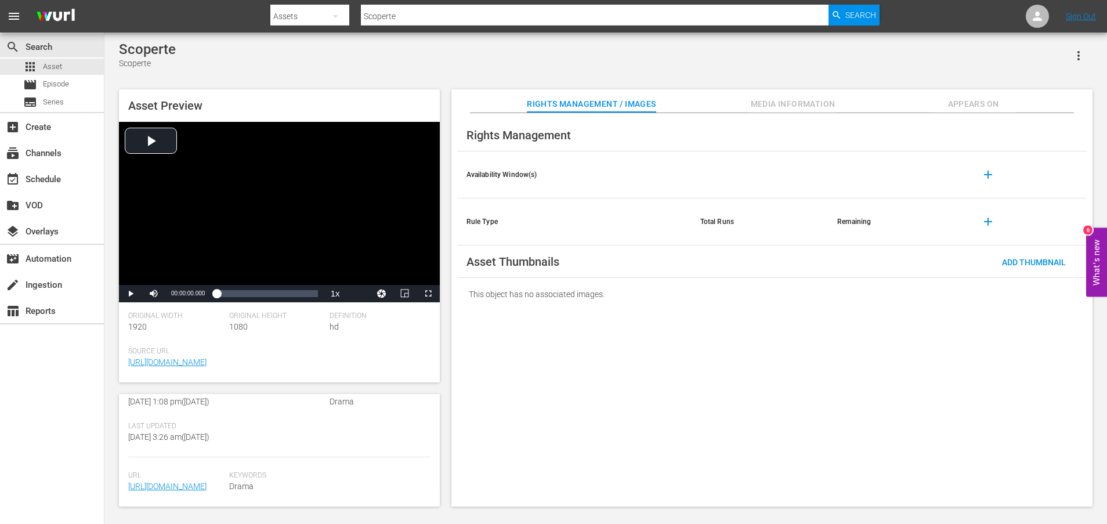
scroll to position [291, 0]
click at [194, 482] on link "[URL][DOMAIN_NAME]" at bounding box center [167, 486] width 78 height 9
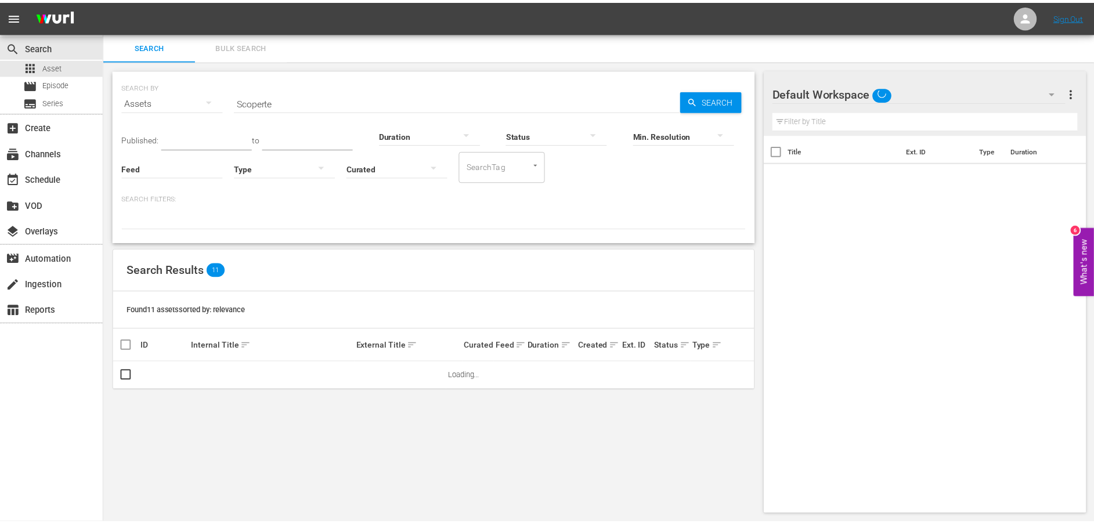
scroll to position [1, 0]
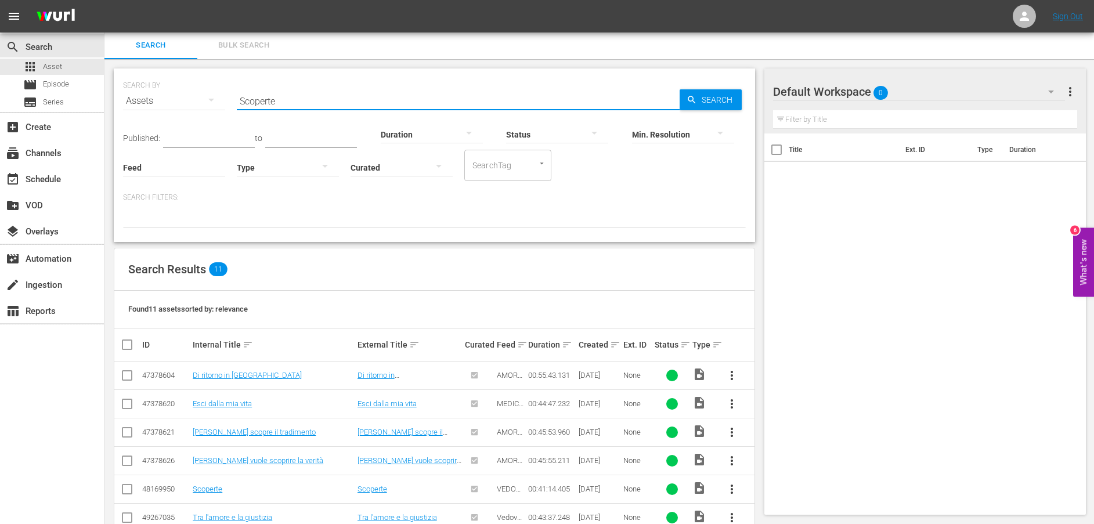
drag, startPoint x: 302, startPoint y: 104, endPoint x: 156, endPoint y: 101, distance: 146.3
click at [156, 101] on div "SEARCH BY Search By Assets Search ID, Title, Description, Keywords, or Category…" at bounding box center [434, 94] width 623 height 42
paste input "La trappola"
type input "La trappola"
click at [698, 100] on span "Search" at bounding box center [719, 99] width 45 height 21
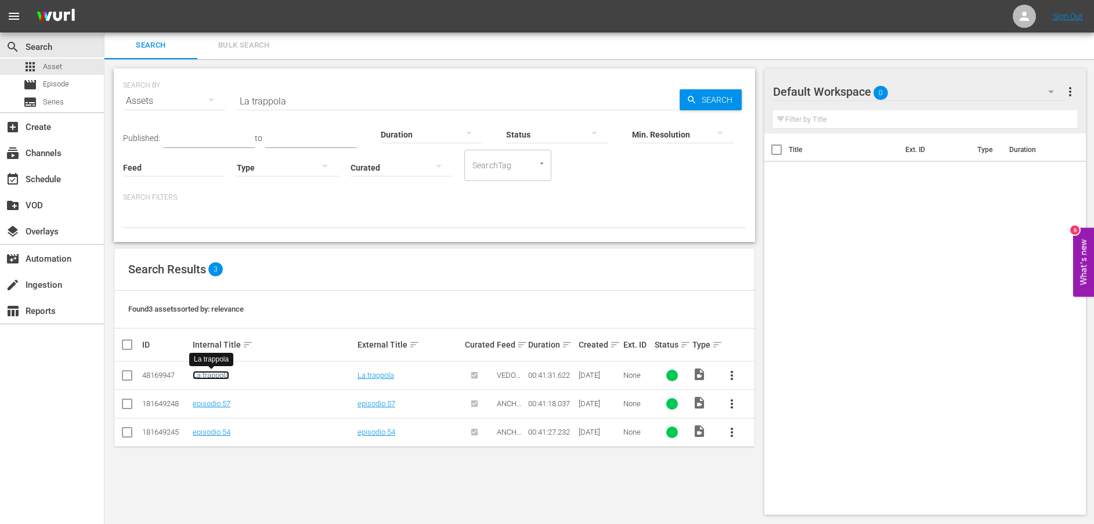
click at [222, 377] on link "La trappola" at bounding box center [211, 375] width 37 height 9
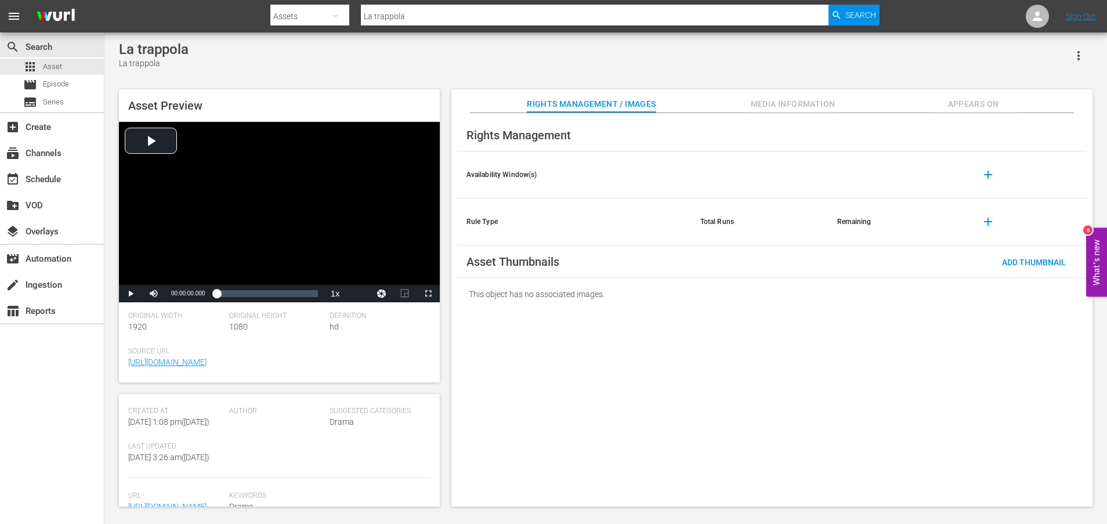
scroll to position [304, 0]
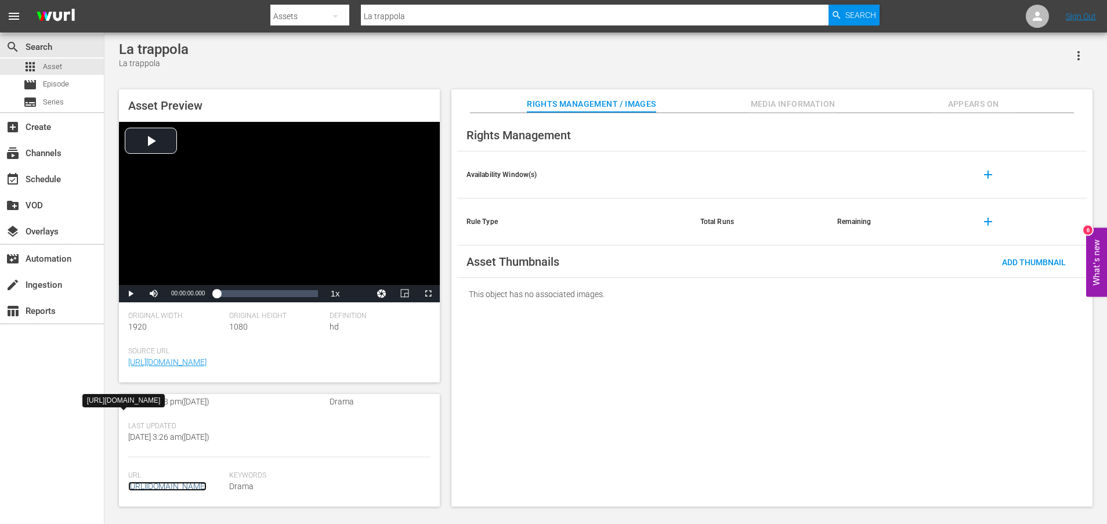
click at [175, 482] on link "[URL][DOMAIN_NAME]" at bounding box center [167, 486] width 78 height 9
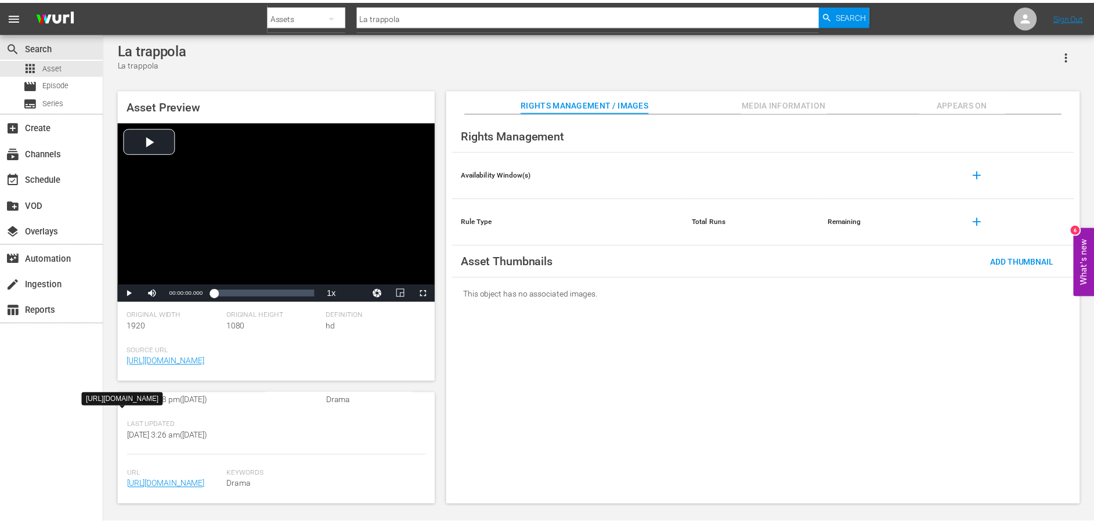
scroll to position [1, 0]
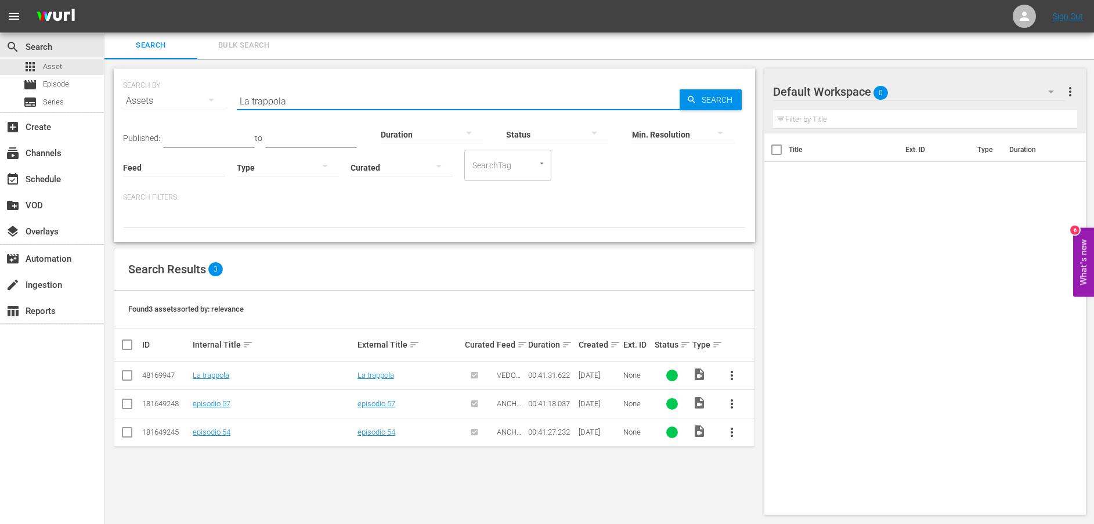
drag, startPoint x: 321, startPoint y: 100, endPoint x: 194, endPoint y: 100, distance: 127.1
click at [194, 100] on div "SEARCH BY Search By Assets Search ID, Title, Description, Keywords, or Category…" at bounding box center [434, 94] width 623 height 42
paste input "Vie di fug"
type input "Vie di fuga"
click at [702, 102] on span "Search" at bounding box center [719, 99] width 45 height 21
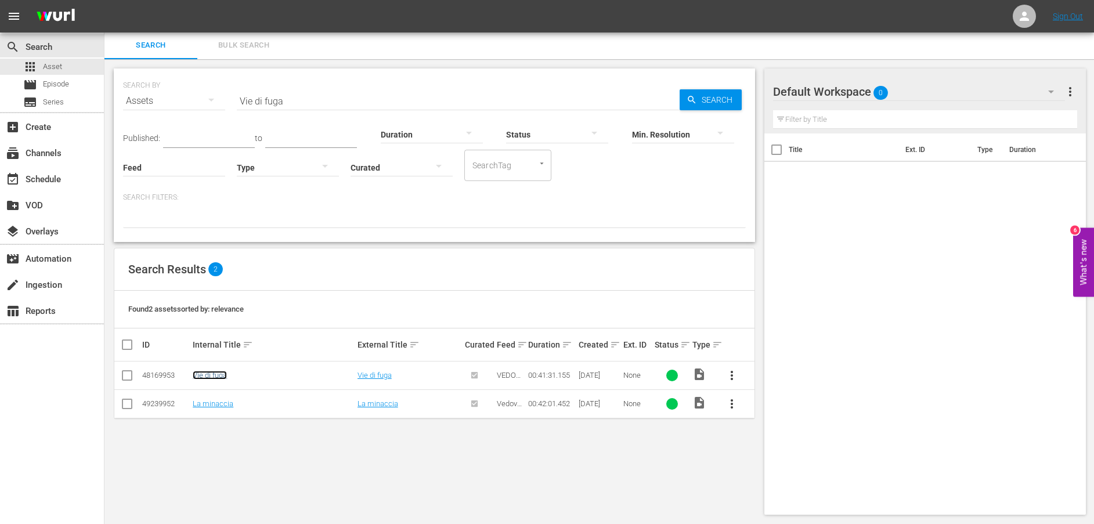
click at [215, 376] on link "Vie di fuga" at bounding box center [210, 375] width 34 height 9
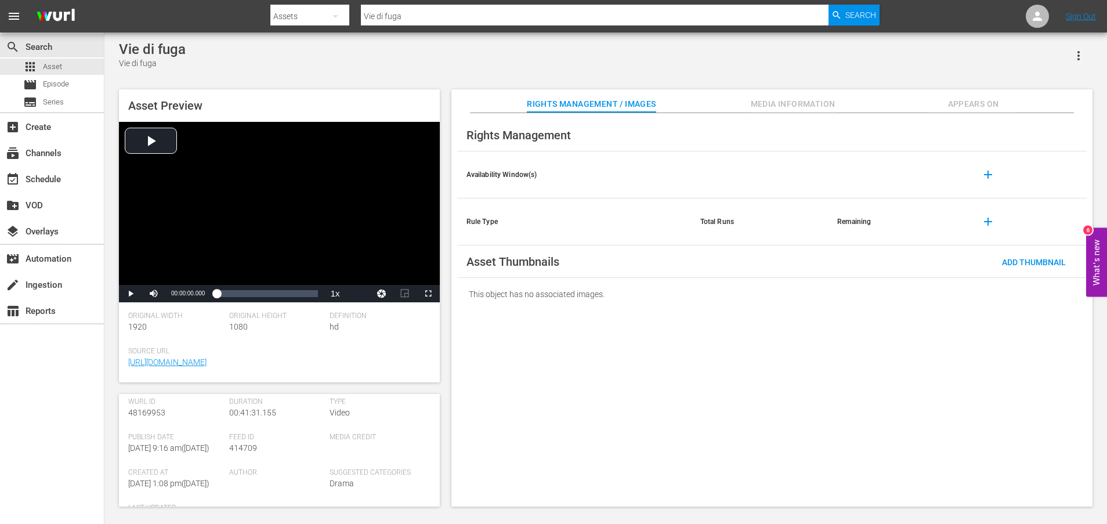
scroll to position [291, 0]
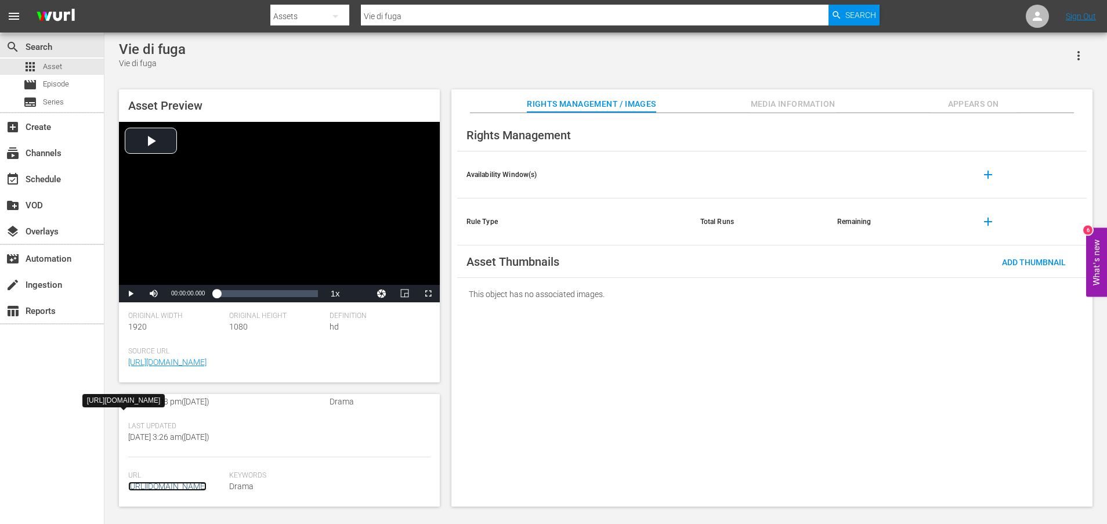
click at [188, 482] on link "[URL][DOMAIN_NAME]" at bounding box center [167, 486] width 78 height 9
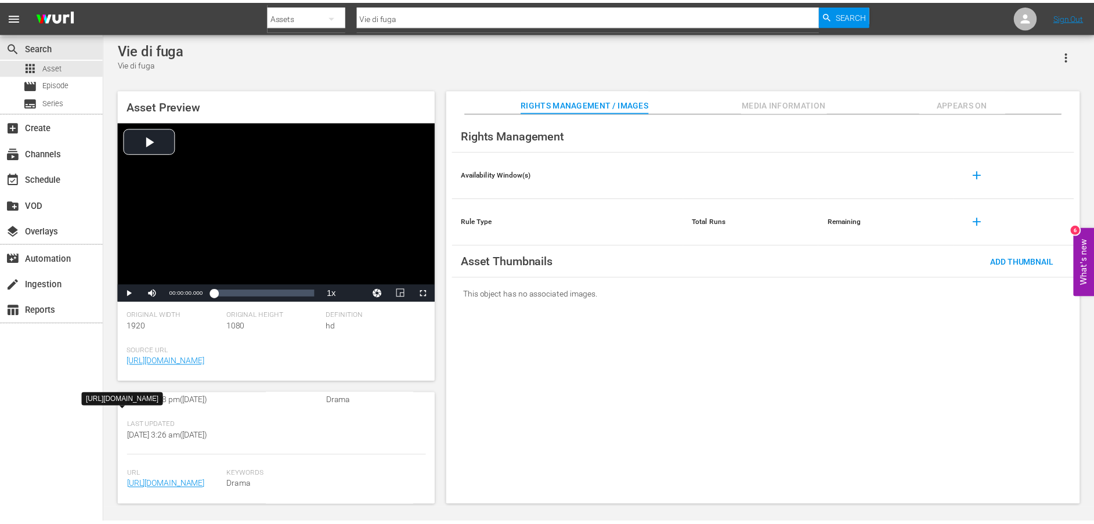
scroll to position [1, 0]
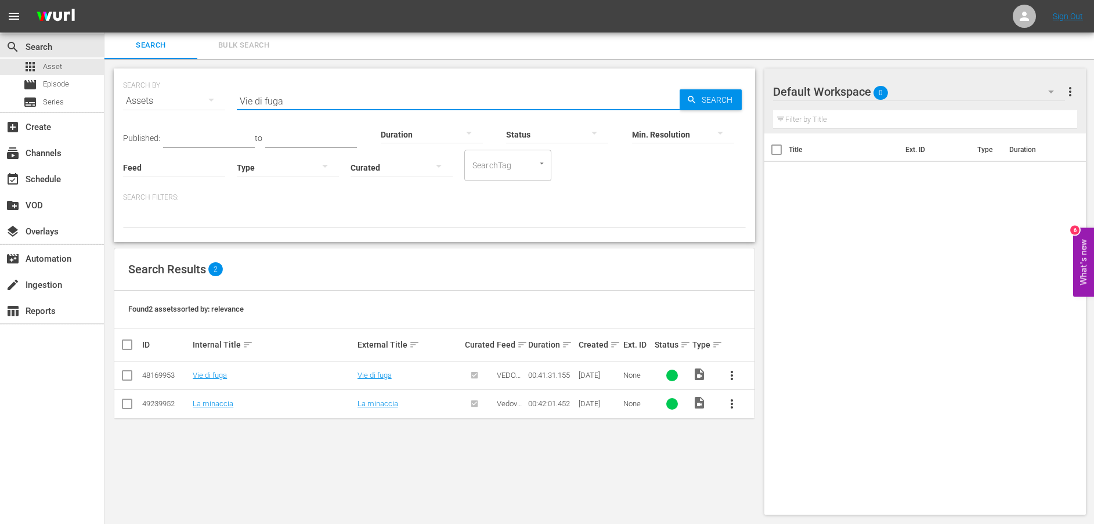
drag, startPoint x: 348, startPoint y: 102, endPoint x: 212, endPoint y: 103, distance: 135.8
click at [212, 103] on div "SEARCH BY Search By Assets Search ID, Title, Description, Keywords, or Category…" at bounding box center [434, 94] width 623 height 42
paste input "Ultima occasione"
type input "Ultima occasione"
click at [708, 96] on span "Search" at bounding box center [719, 99] width 45 height 21
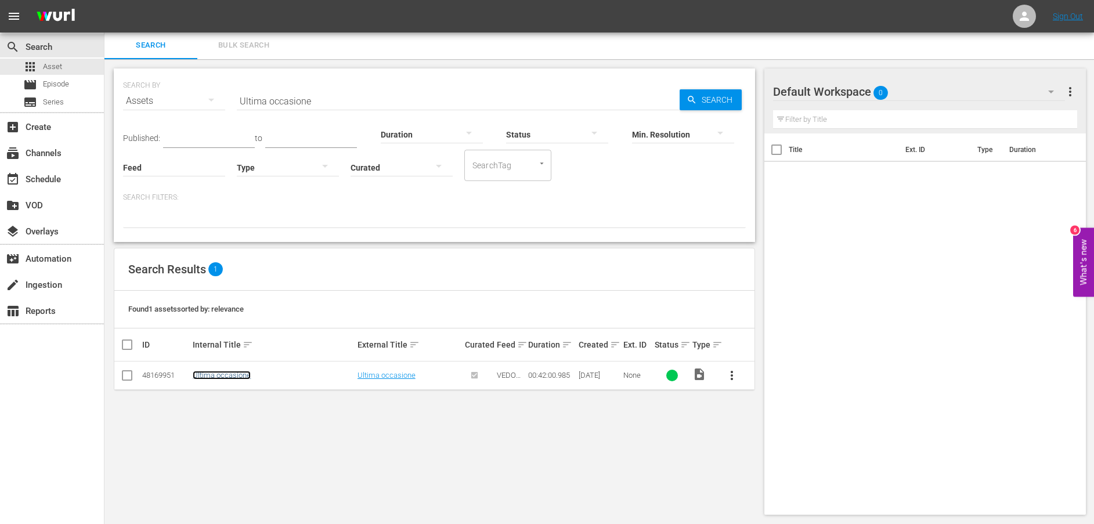
click at [221, 373] on link "Ultima occasione" at bounding box center [222, 375] width 58 height 9
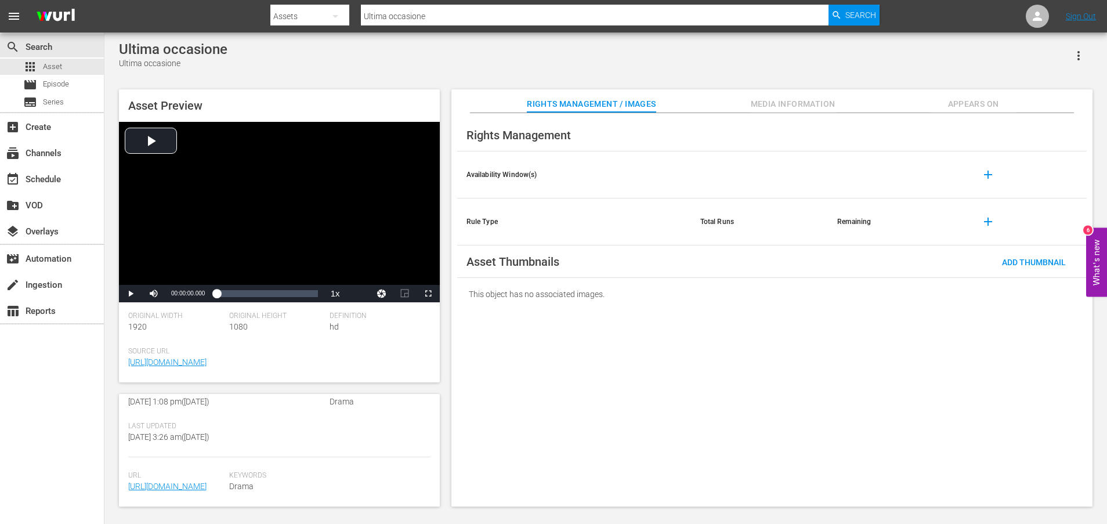
scroll to position [304, 0]
click at [153, 482] on link "[URL][DOMAIN_NAME]" at bounding box center [167, 486] width 78 height 9
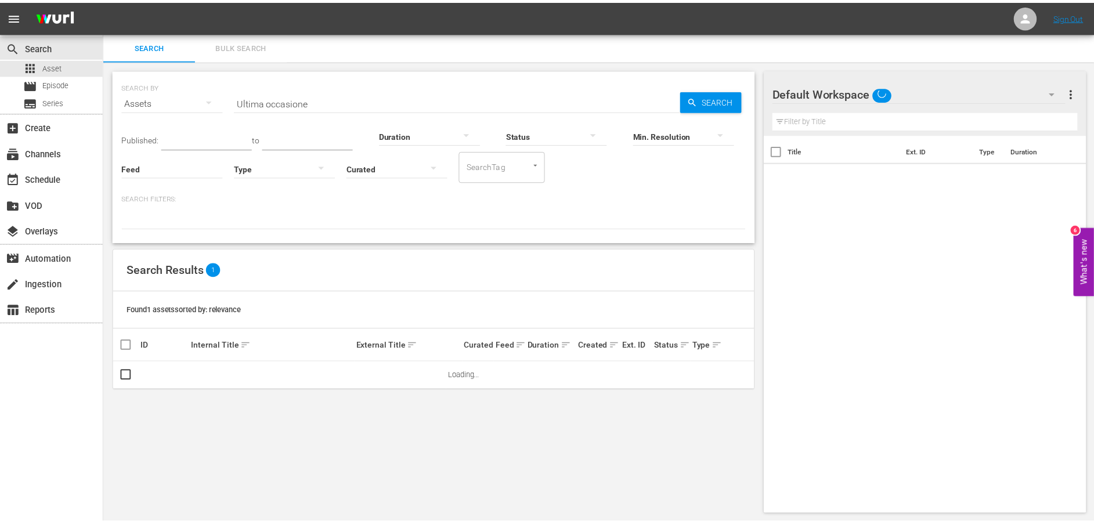
scroll to position [1, 0]
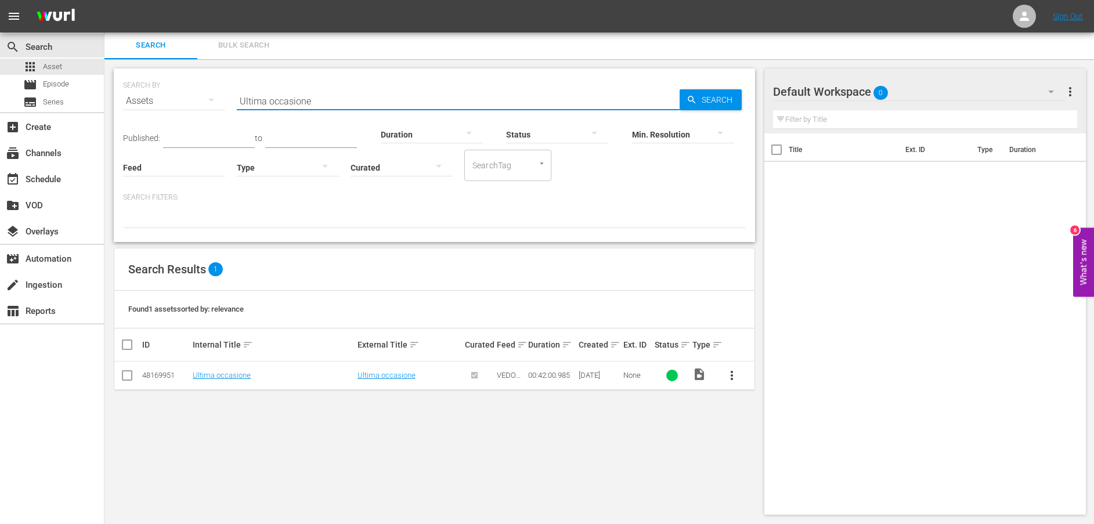
drag, startPoint x: 352, startPoint y: 100, endPoint x: 176, endPoint y: 94, distance: 176.0
click at [178, 94] on div "SEARCH BY Search By Assets Search ID, Title, Description, Keywords, or Category…" at bounding box center [434, 94] width 623 height 42
paste input "L'alibi"
type input "L'alibi"
click at [715, 96] on span "Search" at bounding box center [719, 99] width 45 height 21
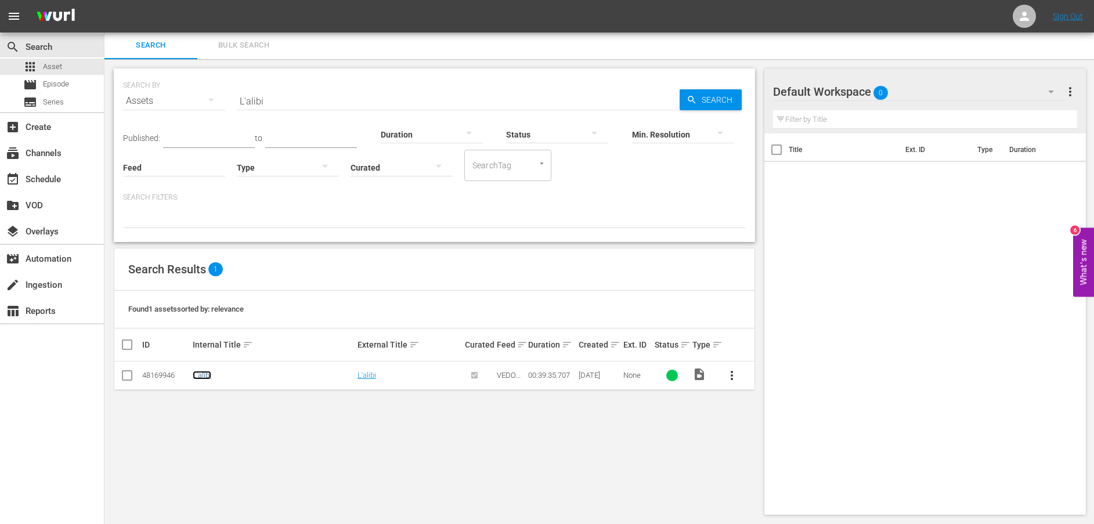
click at [207, 376] on link "L'alibi" at bounding box center [202, 375] width 19 height 9
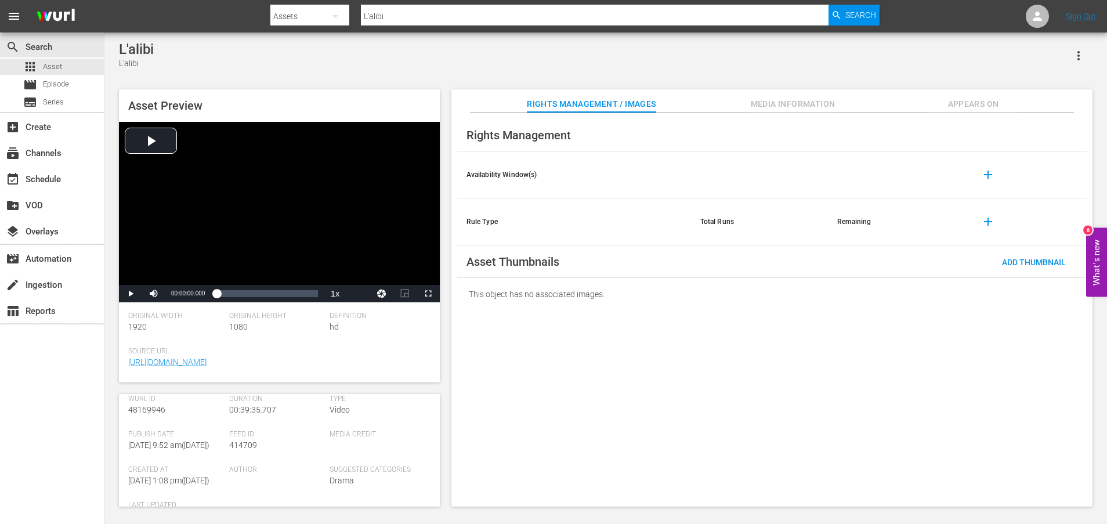
scroll to position [304, 0]
click at [166, 485] on link "[URL][DOMAIN_NAME]" at bounding box center [167, 486] width 78 height 9
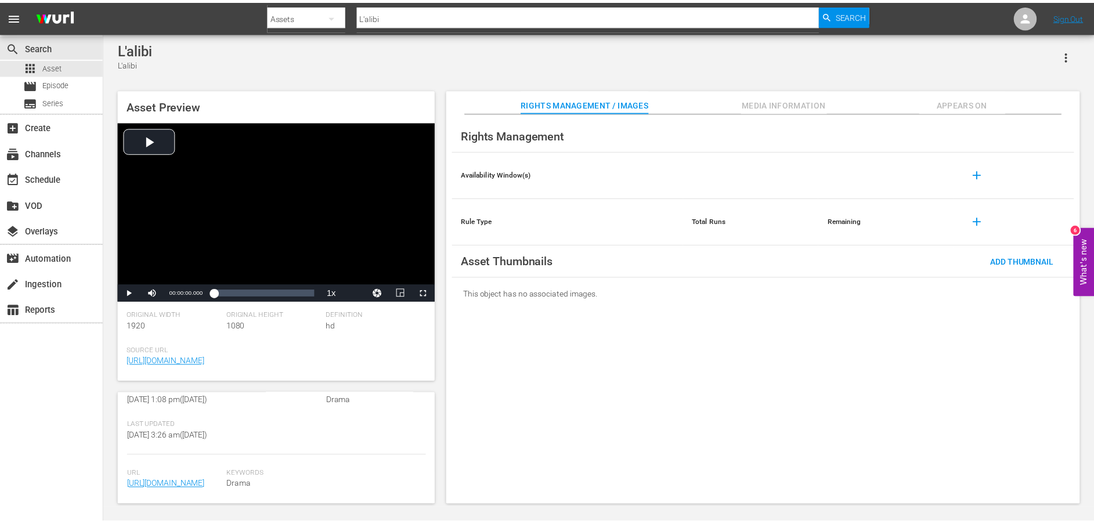
scroll to position [1, 0]
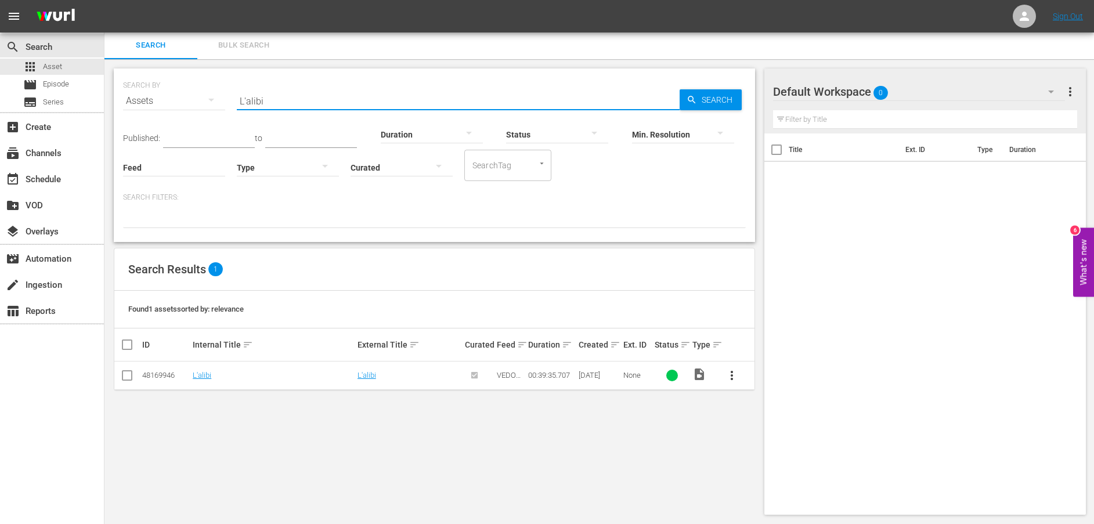
drag, startPoint x: 217, startPoint y: 95, endPoint x: 184, endPoint y: 95, distance: 32.5
click at [184, 95] on div "SEARCH BY Search By Assets Search ID, Title, Description, Keywords, or Category…" at bounding box center [434, 94] width 623 height 42
paste input "a minaccia"
type input "La minaccia"
click at [715, 100] on span "Search" at bounding box center [719, 99] width 45 height 21
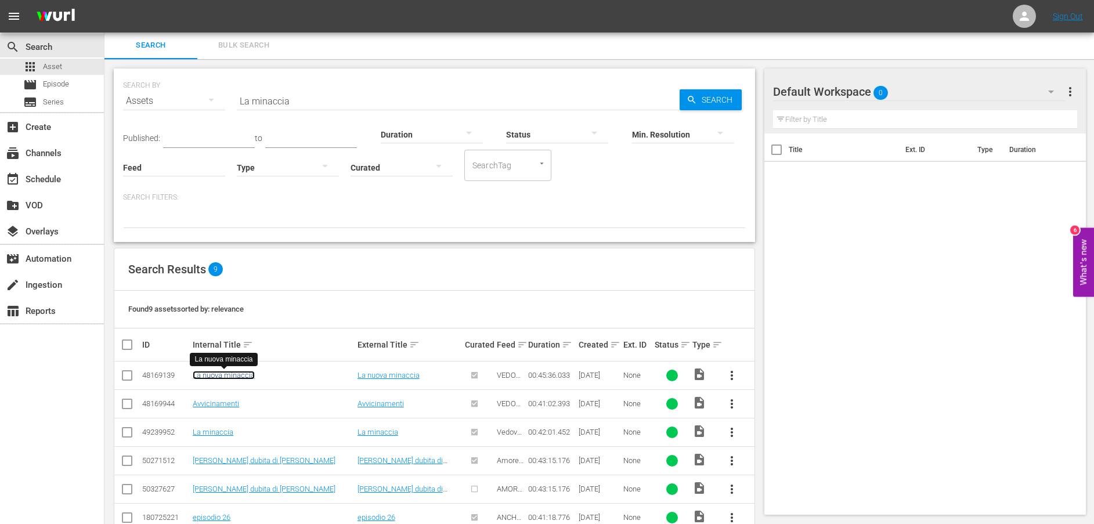
click at [228, 372] on link "La nuova minaccia" at bounding box center [224, 375] width 62 height 9
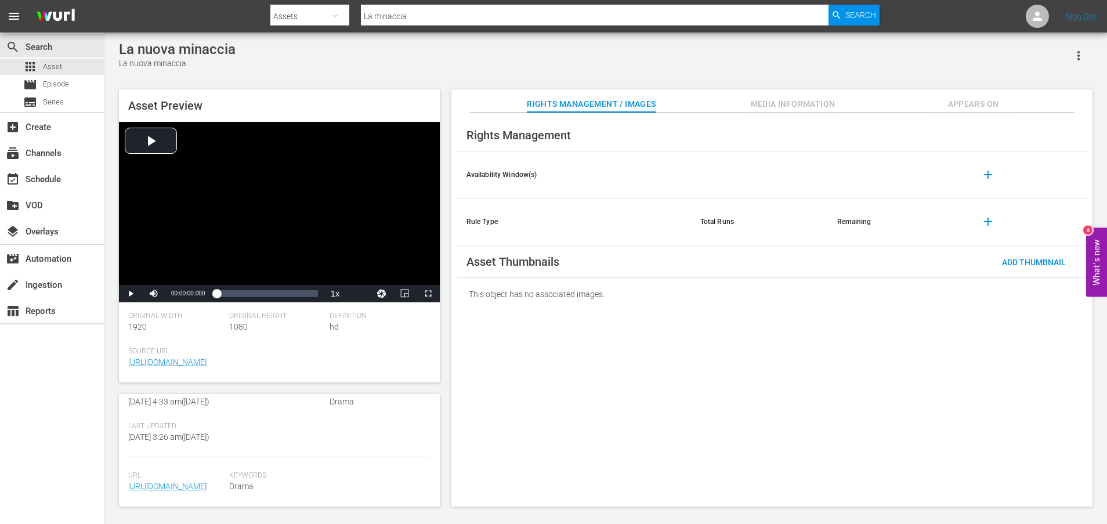
scroll to position [304, 0]
click at [196, 482] on link "[URL][DOMAIN_NAME]" at bounding box center [167, 486] width 78 height 9
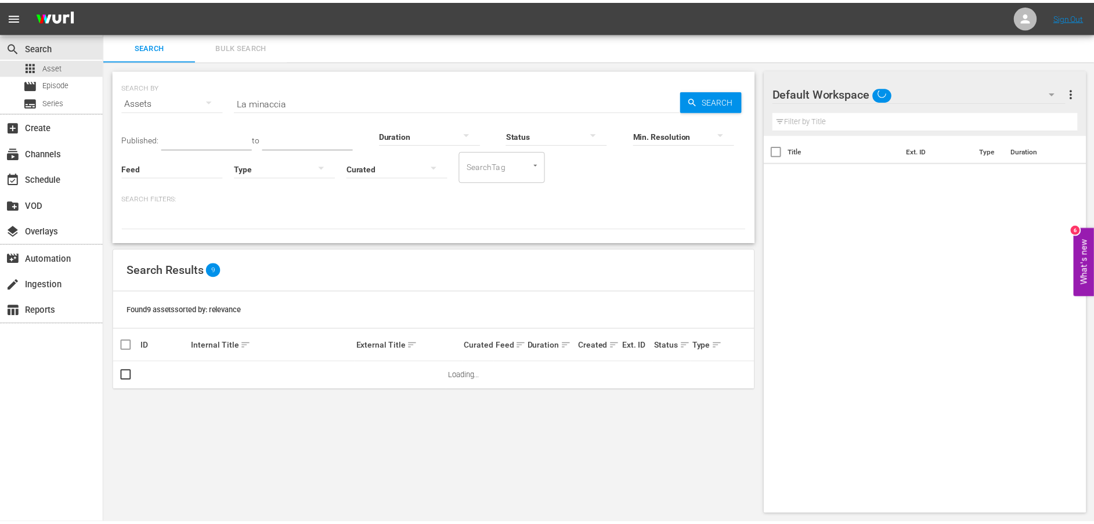
scroll to position [1, 0]
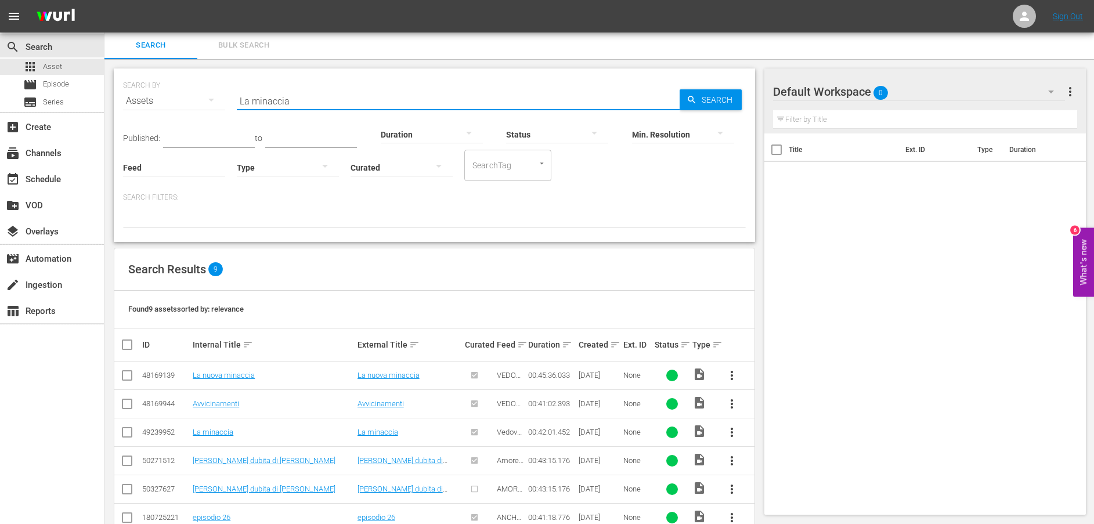
drag, startPoint x: 313, startPoint y: 104, endPoint x: 188, endPoint y: 103, distance: 125.4
click at [188, 103] on div "SEARCH BY Search By Assets Search ID, Title, Description, Keywords, or Category…" at bounding box center [434, 94] width 623 height 42
paste input "Sopravvivenz"
type input "Sopravvivenza"
click at [723, 96] on span "Search" at bounding box center [719, 99] width 45 height 21
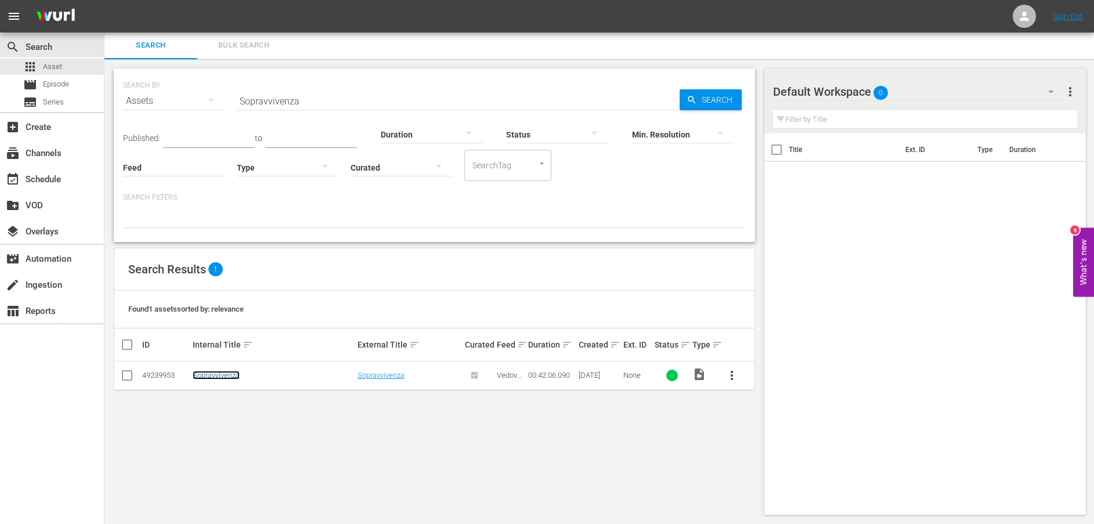
click at [236, 373] on link "Sopravvivenza" at bounding box center [216, 375] width 47 height 9
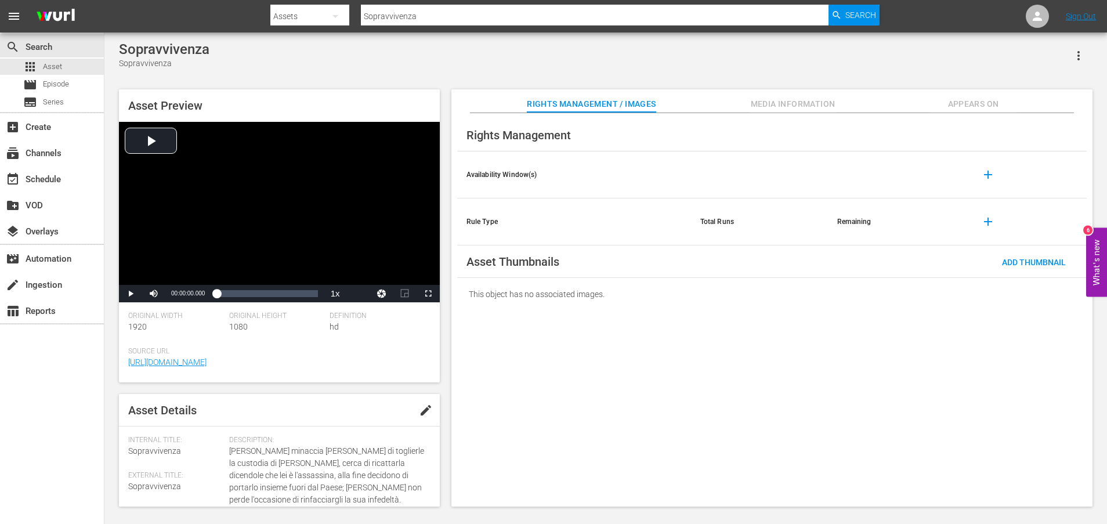
scroll to position [304, 0]
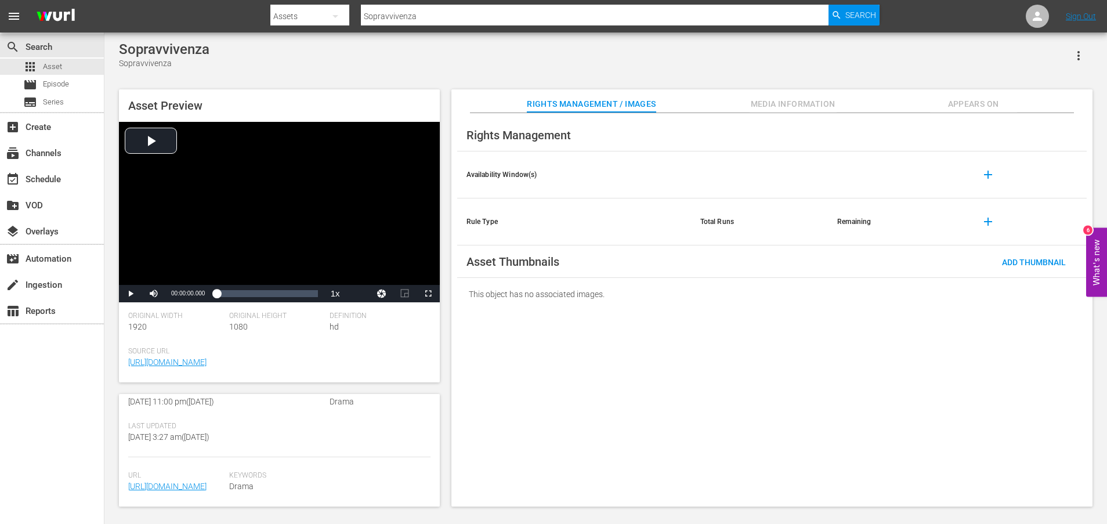
click at [196, 481] on span "[URL][DOMAIN_NAME]" at bounding box center [175, 487] width 95 height 12
click at [195, 482] on link "[URL][DOMAIN_NAME]" at bounding box center [167, 486] width 78 height 9
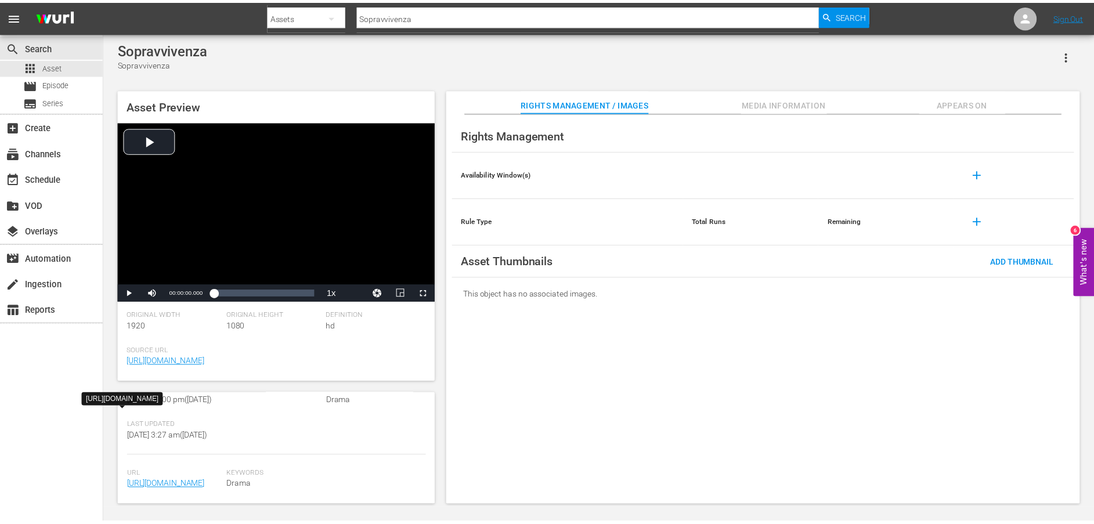
scroll to position [1, 0]
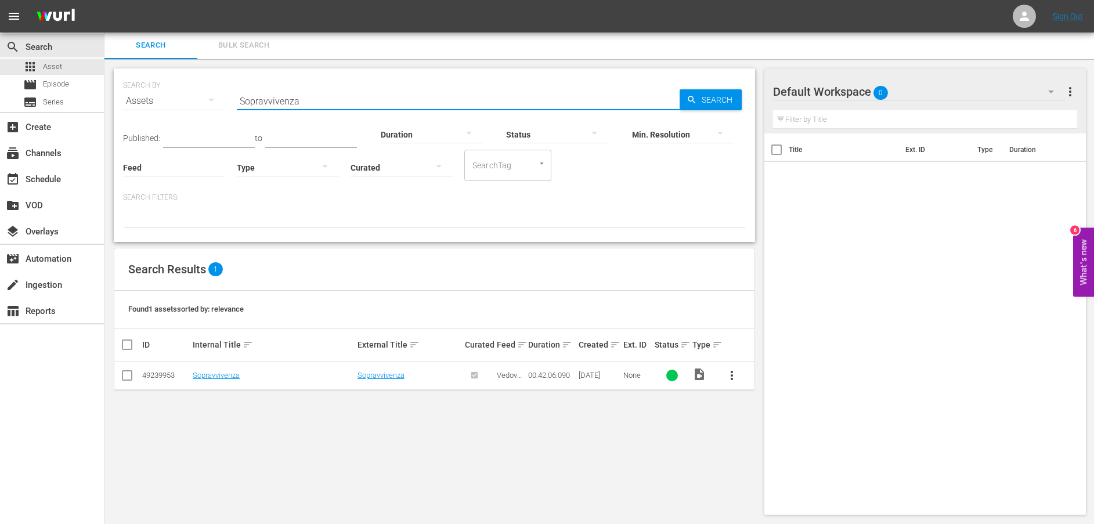
drag, startPoint x: 180, startPoint y: 99, endPoint x: 169, endPoint y: 99, distance: 10.4
click at [169, 99] on div "SEARCH BY Search By Assets Search ID, Title, Description, Keywords, or Category…" at bounding box center [434, 94] width 623 height 42
paste input "" Nuovi programmi""
type input "" Nuovi programmi""
drag, startPoint x: 681, startPoint y: 88, endPoint x: 699, endPoint y: 95, distance: 19.3
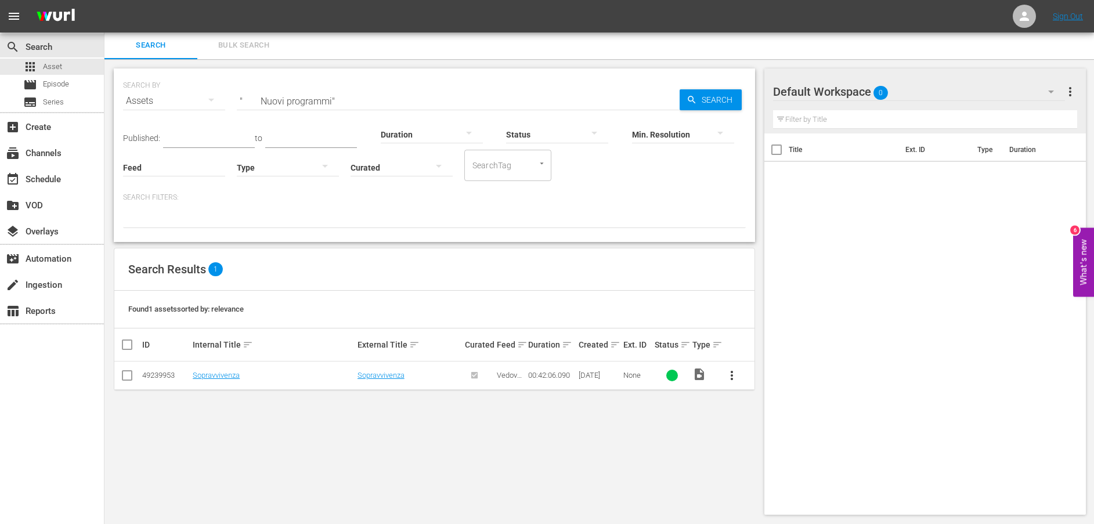
click at [685, 91] on div "SEARCH BY Search By Assets Search ID, Title, Description, Keywords, or Category…" at bounding box center [434, 94] width 623 height 42
click at [703, 97] on span "Search" at bounding box center [719, 99] width 45 height 21
click at [225, 375] on link "Nuovi programmi" at bounding box center [221, 375] width 57 height 9
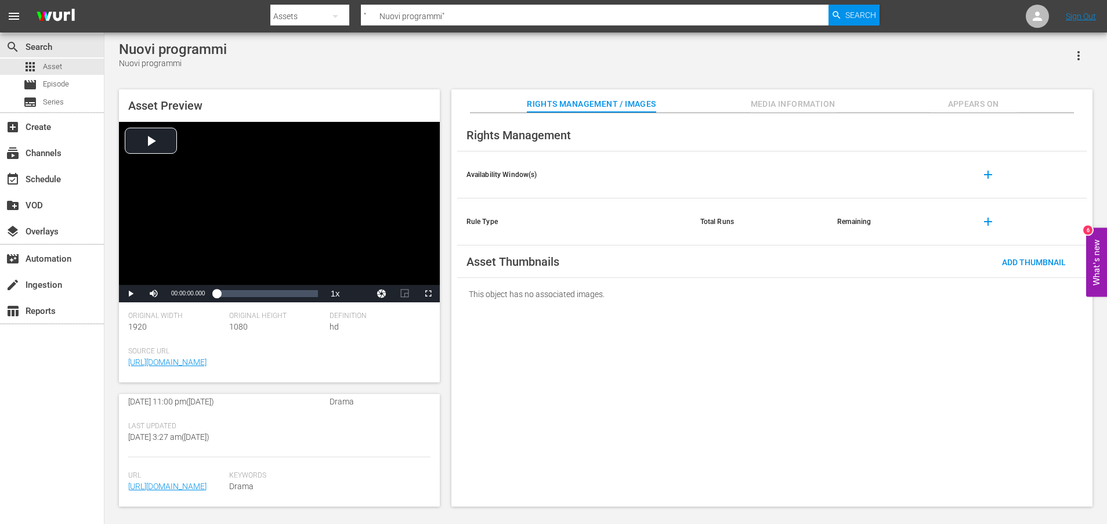
scroll to position [291, 0]
click at [189, 482] on link "[URL][DOMAIN_NAME]" at bounding box center [167, 486] width 78 height 9
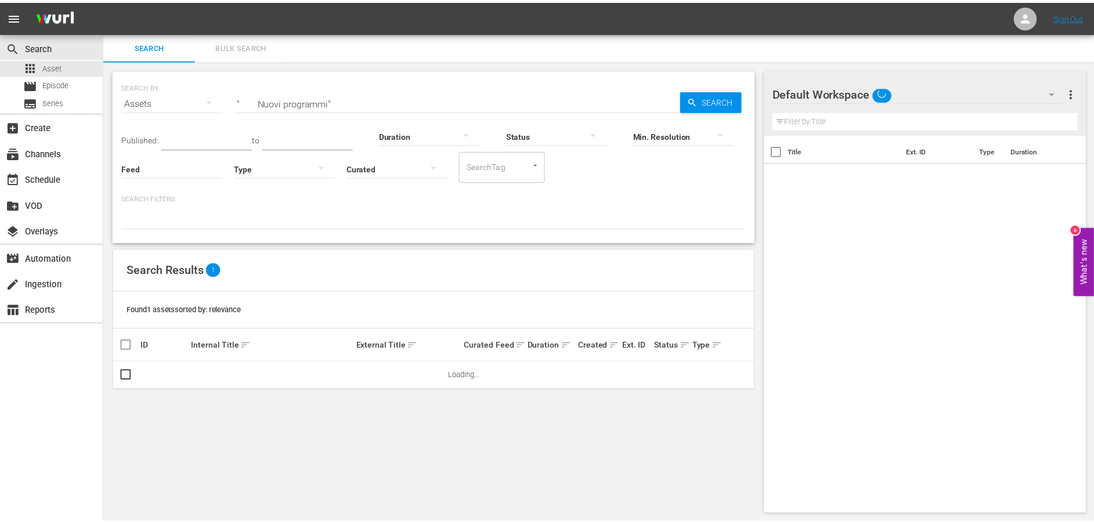
scroll to position [1, 0]
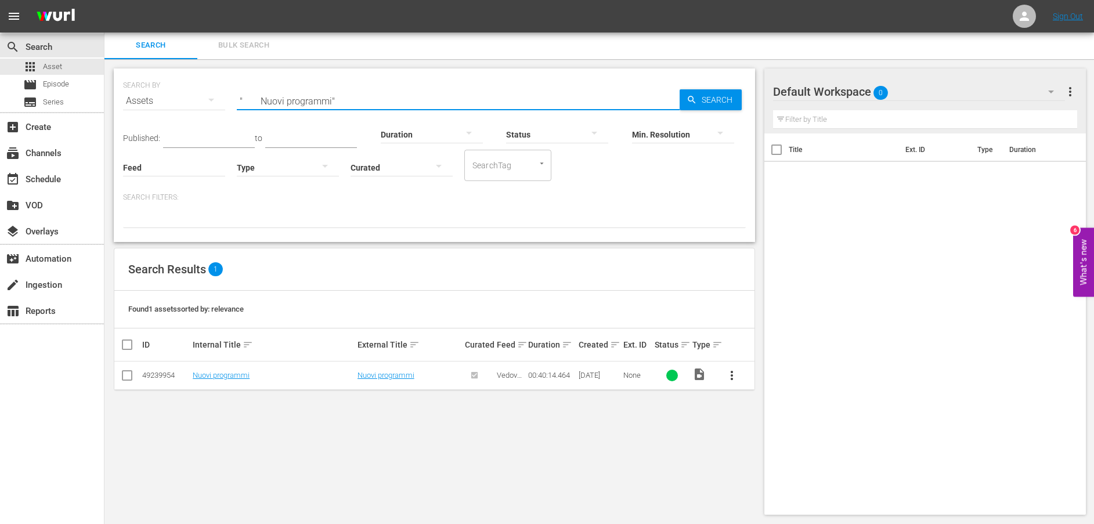
drag, startPoint x: 330, startPoint y: 101, endPoint x: 221, endPoint y: 100, distance: 109.1
click at [222, 100] on div "SEARCH BY Search By Assets Search ID, Title, Description, Keywords, or Category…" at bounding box center [434, 94] width 623 height 42
paste input "[PERSON_NAME]"
type input "[PERSON_NAME]"
click at [705, 106] on span "Search" at bounding box center [719, 99] width 45 height 21
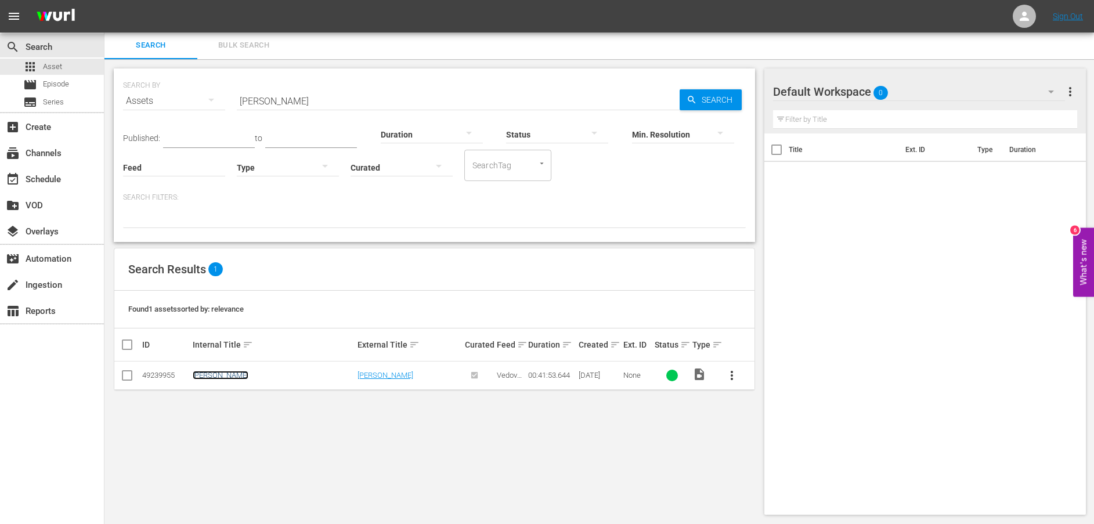
click at [216, 373] on link "[PERSON_NAME]" at bounding box center [221, 375] width 56 height 9
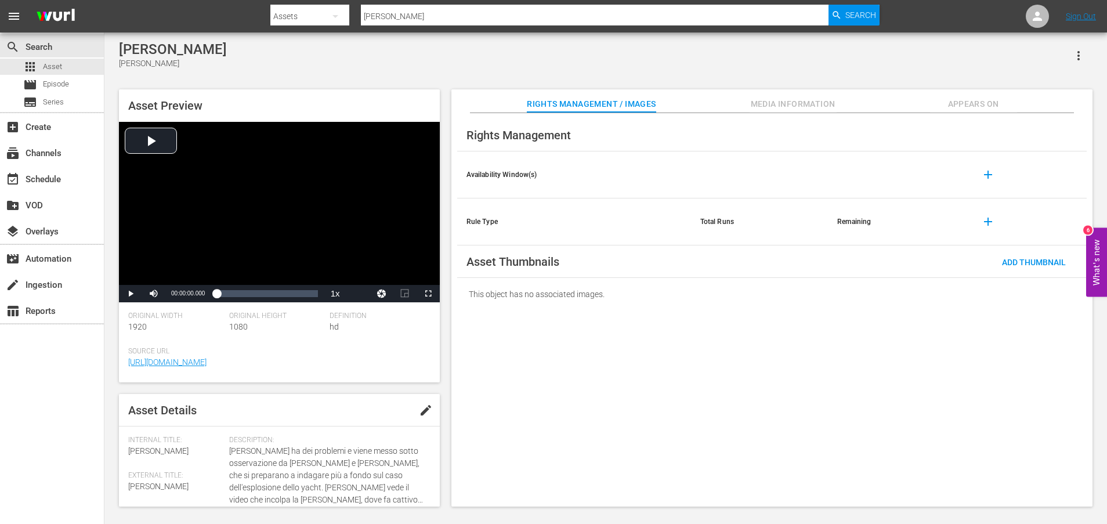
scroll to position [304, 0]
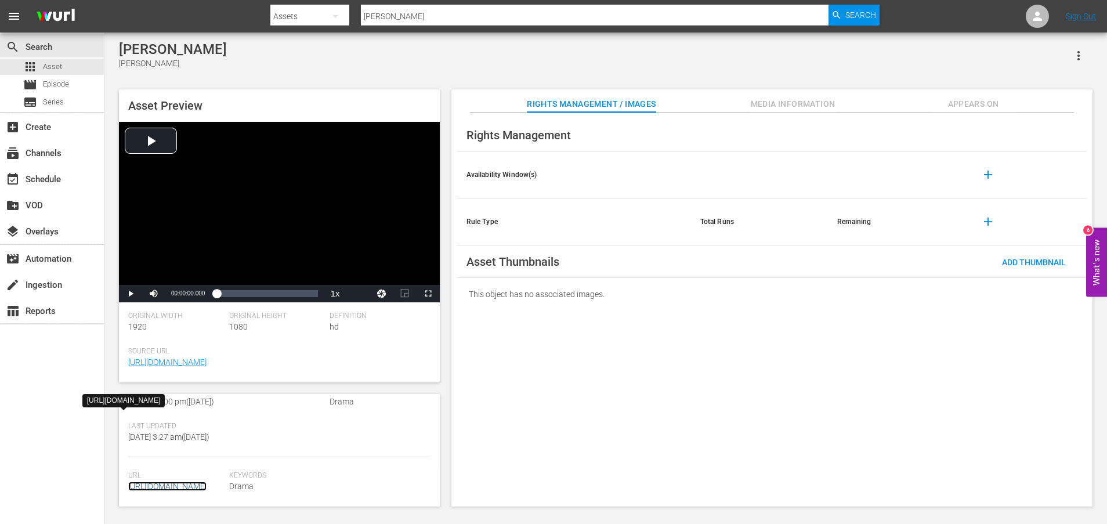
click at [172, 482] on link "[URL][DOMAIN_NAME]" at bounding box center [167, 486] width 78 height 9
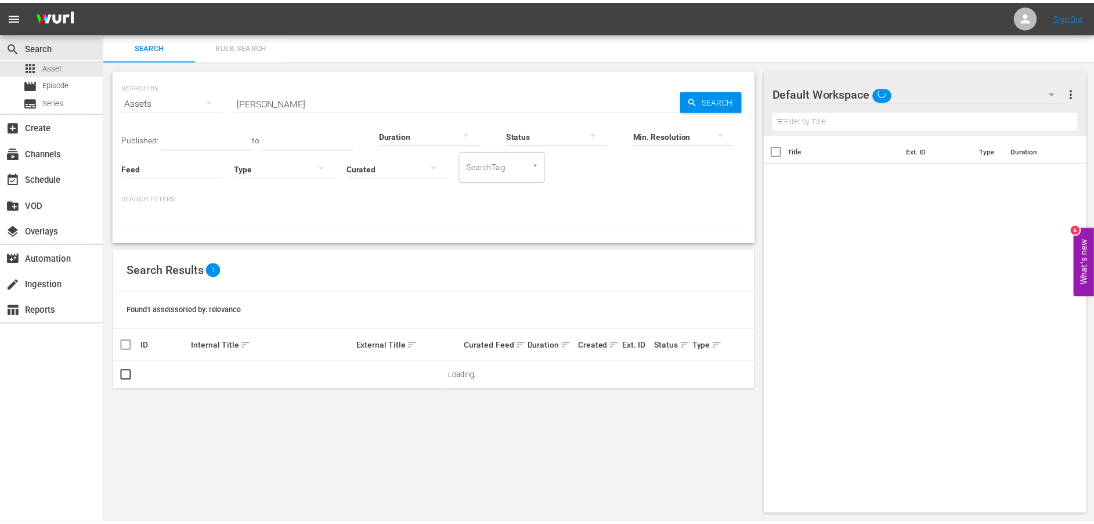
scroll to position [1, 0]
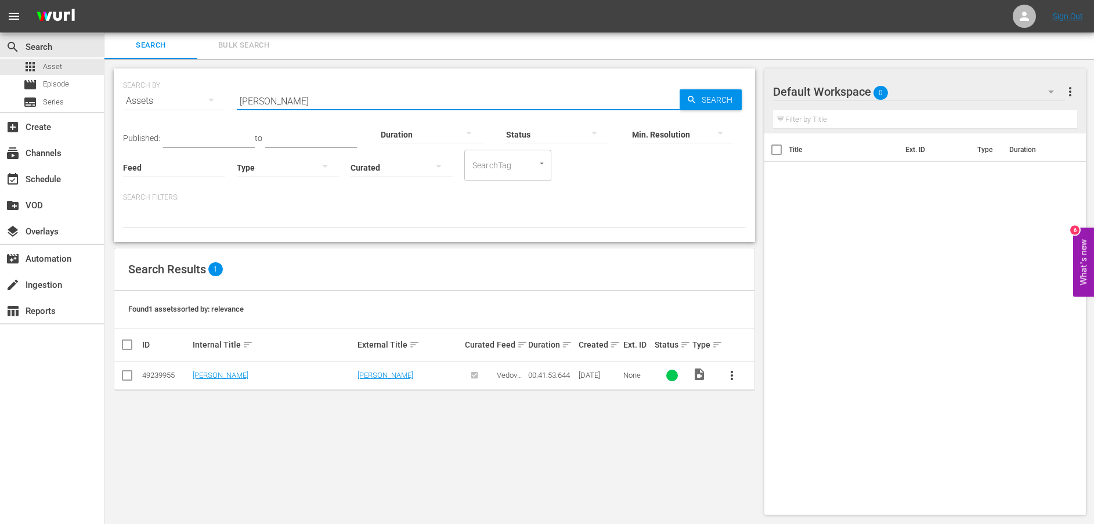
drag, startPoint x: 212, startPoint y: 98, endPoint x: 168, endPoint y: 98, distance: 44.1
click at [168, 98] on div "SEARCH BY Search By Assets Search ID, Title, Description, Keywords, or Category…" at bounding box center [434, 94] width 623 height 42
paste input "La rottura"
type input "La rottura"
click at [689, 98] on icon "button" at bounding box center [692, 100] width 8 height 8
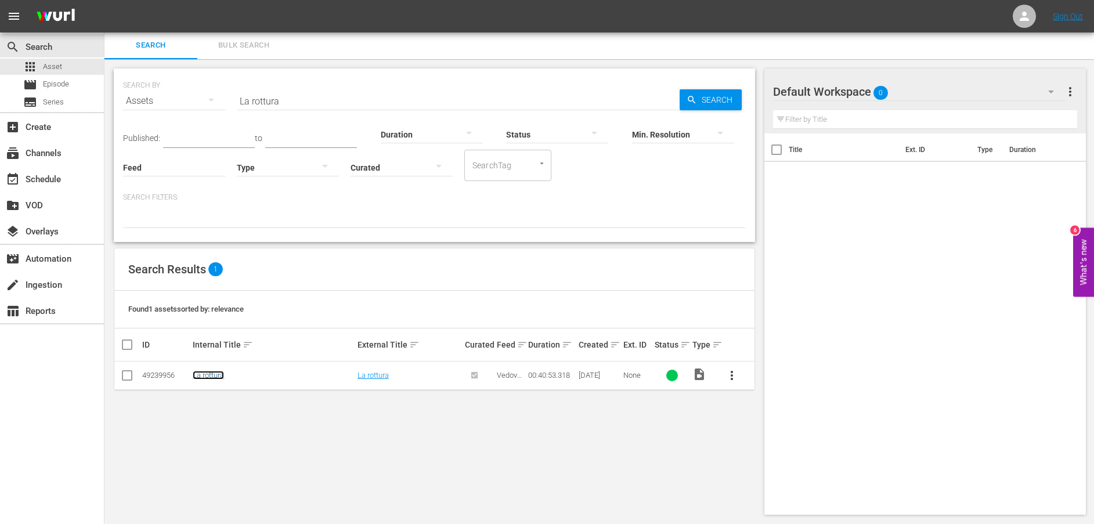
click at [211, 378] on link "La rottura" at bounding box center [208, 375] width 31 height 9
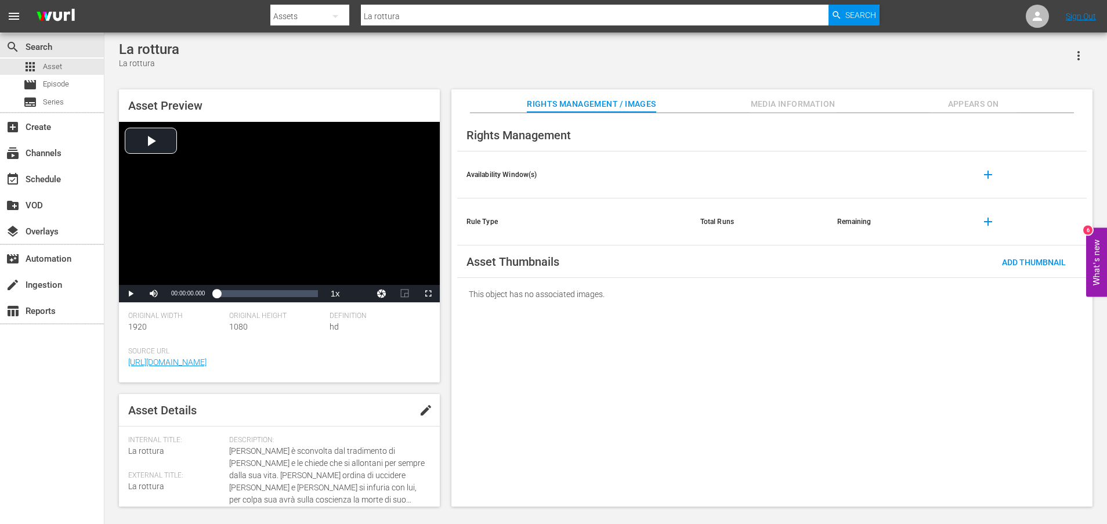
scroll to position [304, 0]
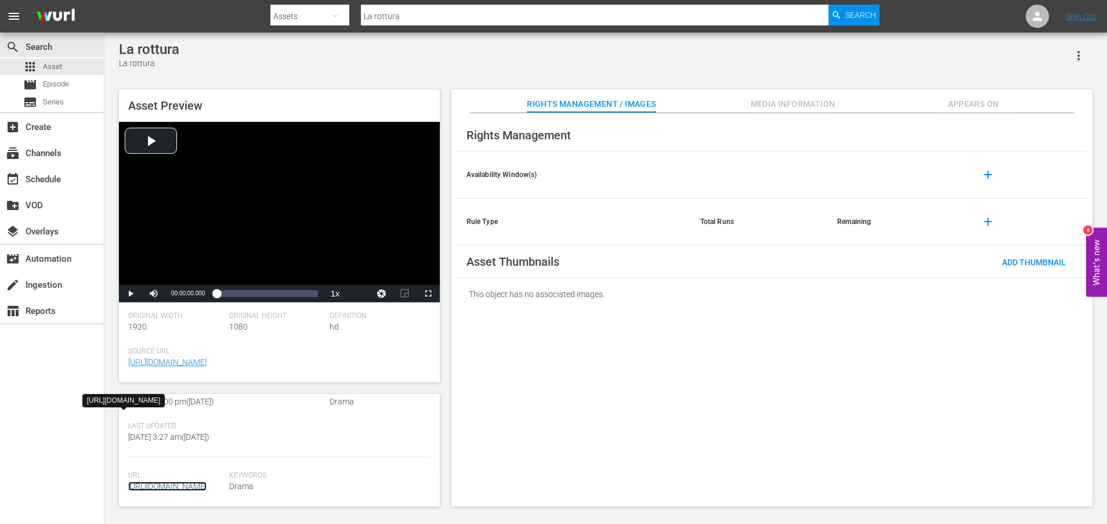
click at [191, 482] on link "[URL][DOMAIN_NAME]" at bounding box center [167, 486] width 78 height 9
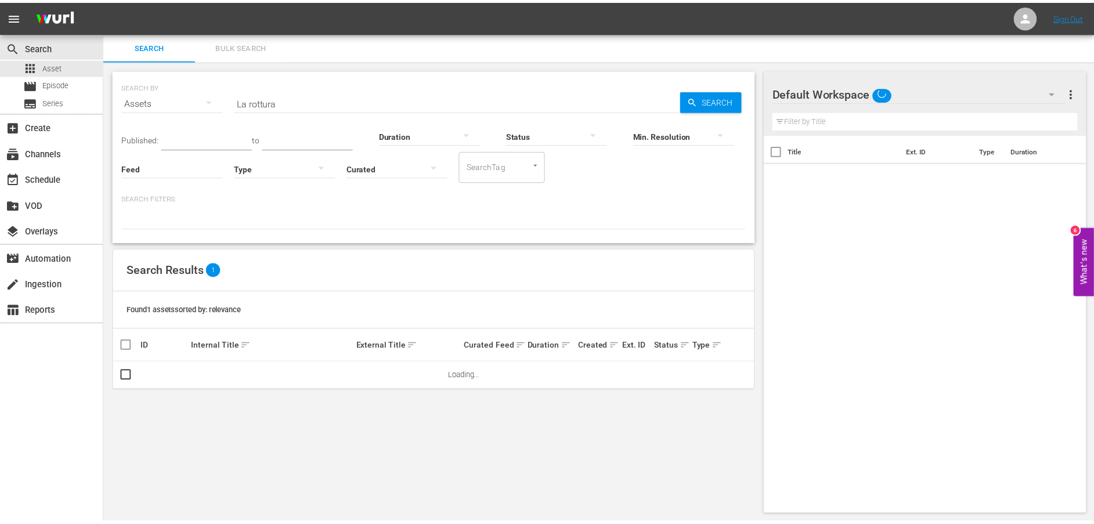
scroll to position [1, 0]
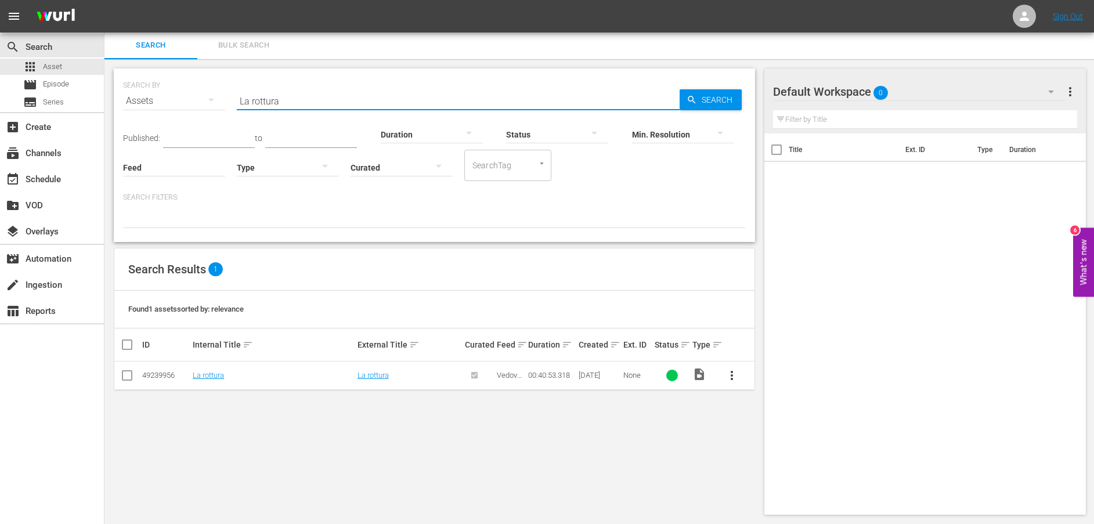
drag, startPoint x: 192, startPoint y: 94, endPoint x: 168, endPoint y: 98, distance: 24.7
click at [169, 98] on div "SEARCH BY Search By Assets Search ID, Title, Description, Keywords, or Category…" at bounding box center [434, 94] width 623 height 42
paste input "Scomparso"
type input "Scomparso"
click at [722, 102] on span "Search" at bounding box center [719, 99] width 45 height 21
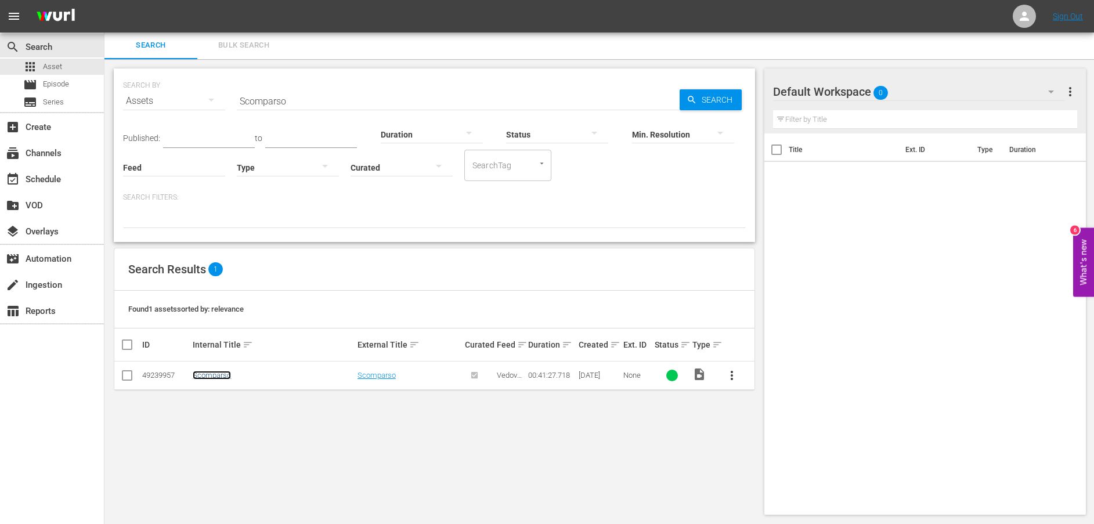
click at [217, 378] on link "Scomparso" at bounding box center [212, 375] width 38 height 9
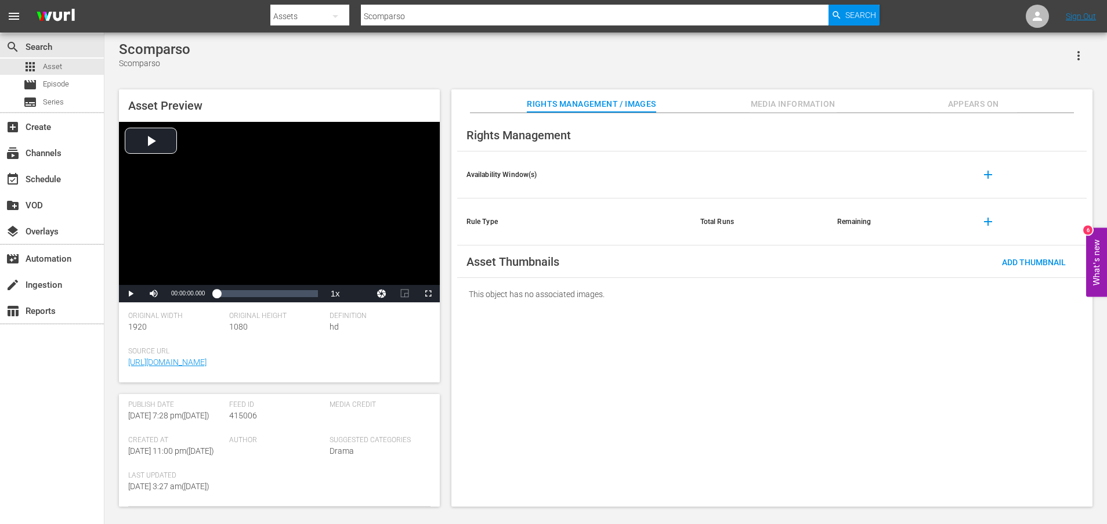
scroll to position [304, 0]
click at [183, 481] on span "[URL][DOMAIN_NAME]" at bounding box center [175, 487] width 95 height 12
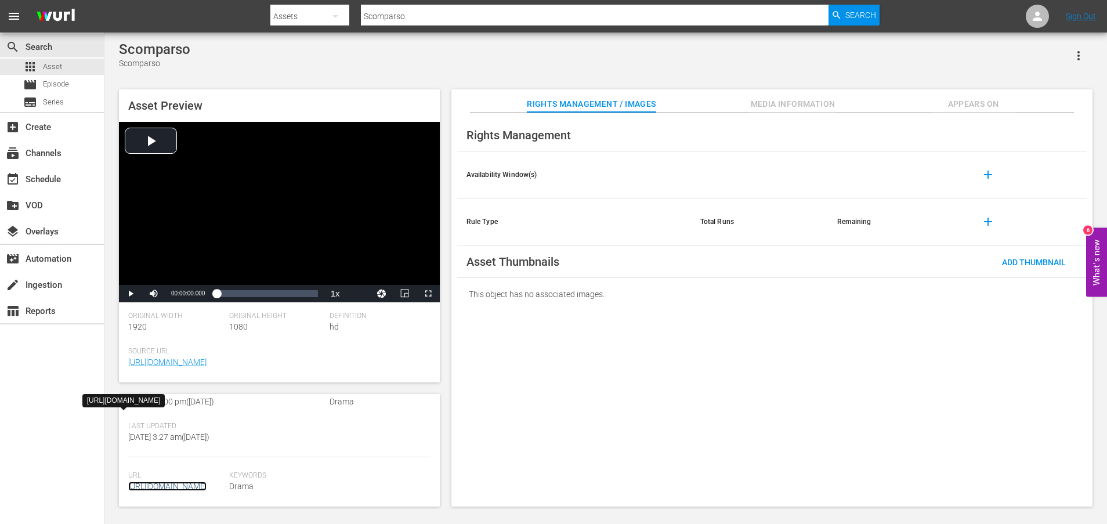
click at [193, 482] on link "[URL][DOMAIN_NAME]" at bounding box center [167, 486] width 78 height 9
